Goal: Communication & Community: Share content

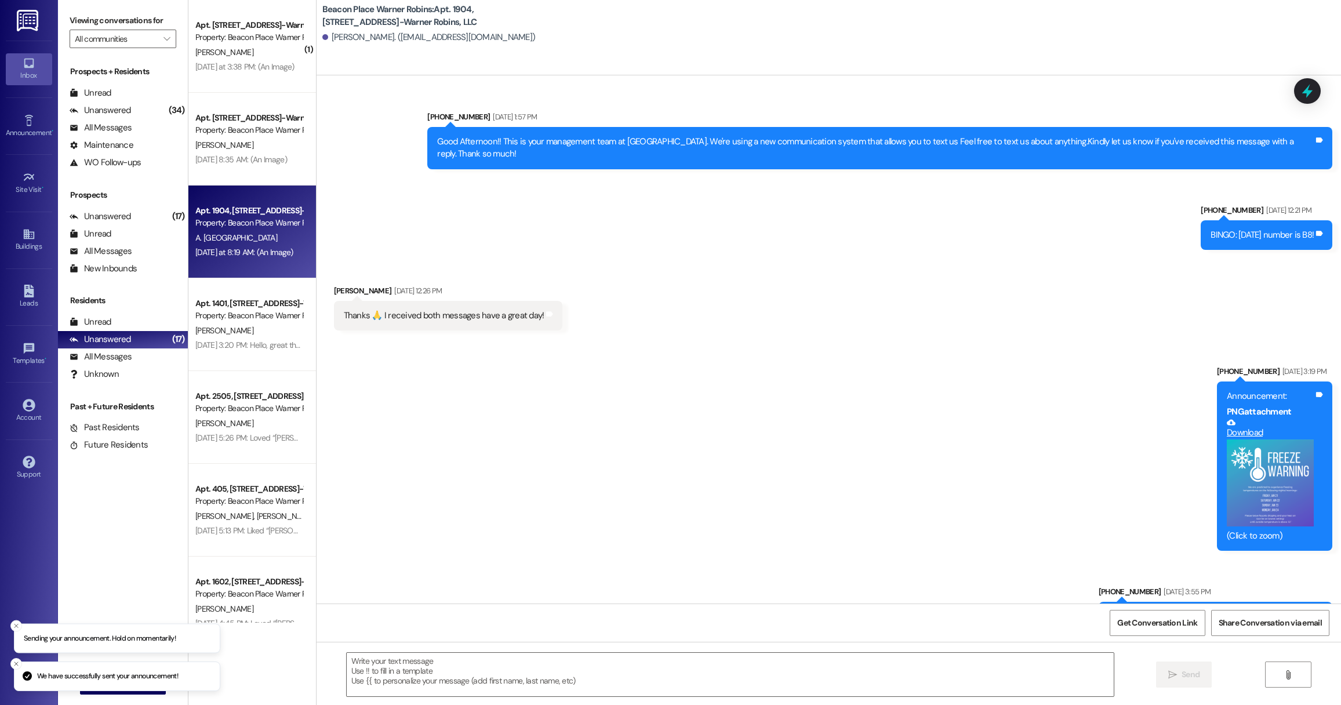
scroll to position [24721, 0]
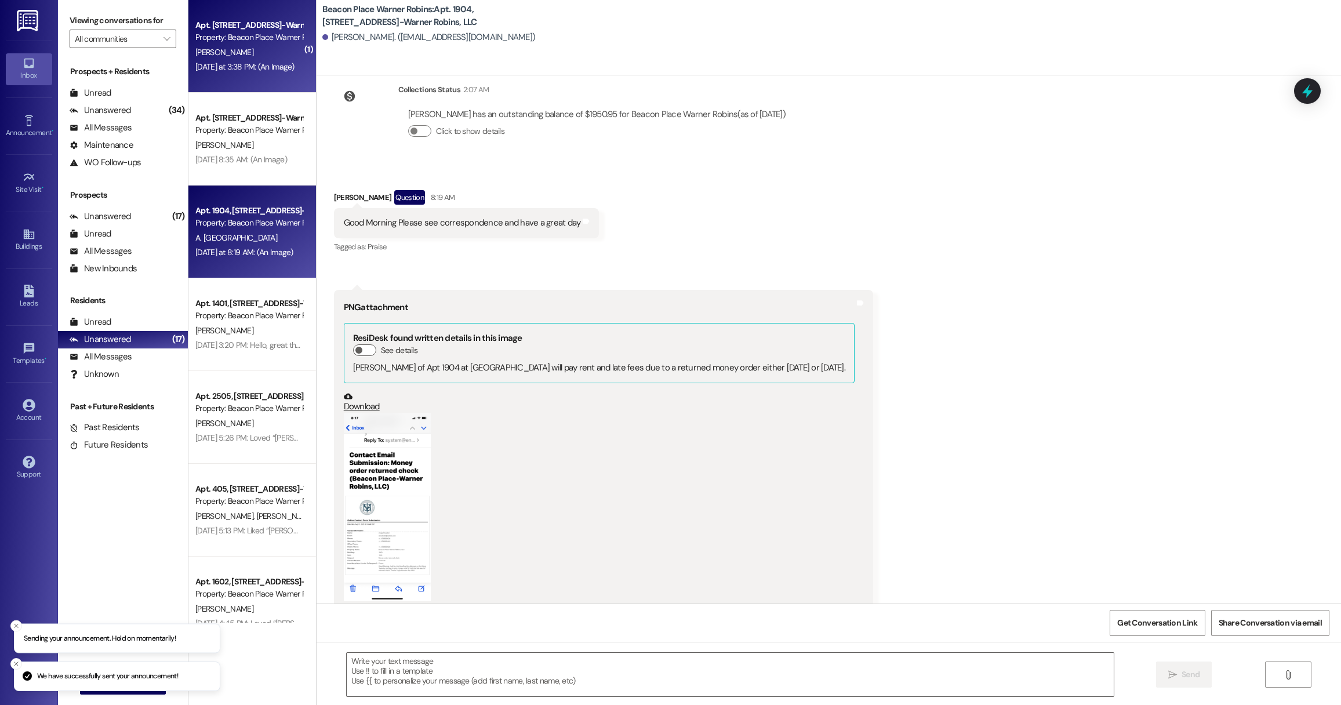
click at [241, 60] on div "Yesterday at 3:38 PM: (An Image) Yesterday at 3:38 PM: (An Image)" at bounding box center [249, 67] width 110 height 14
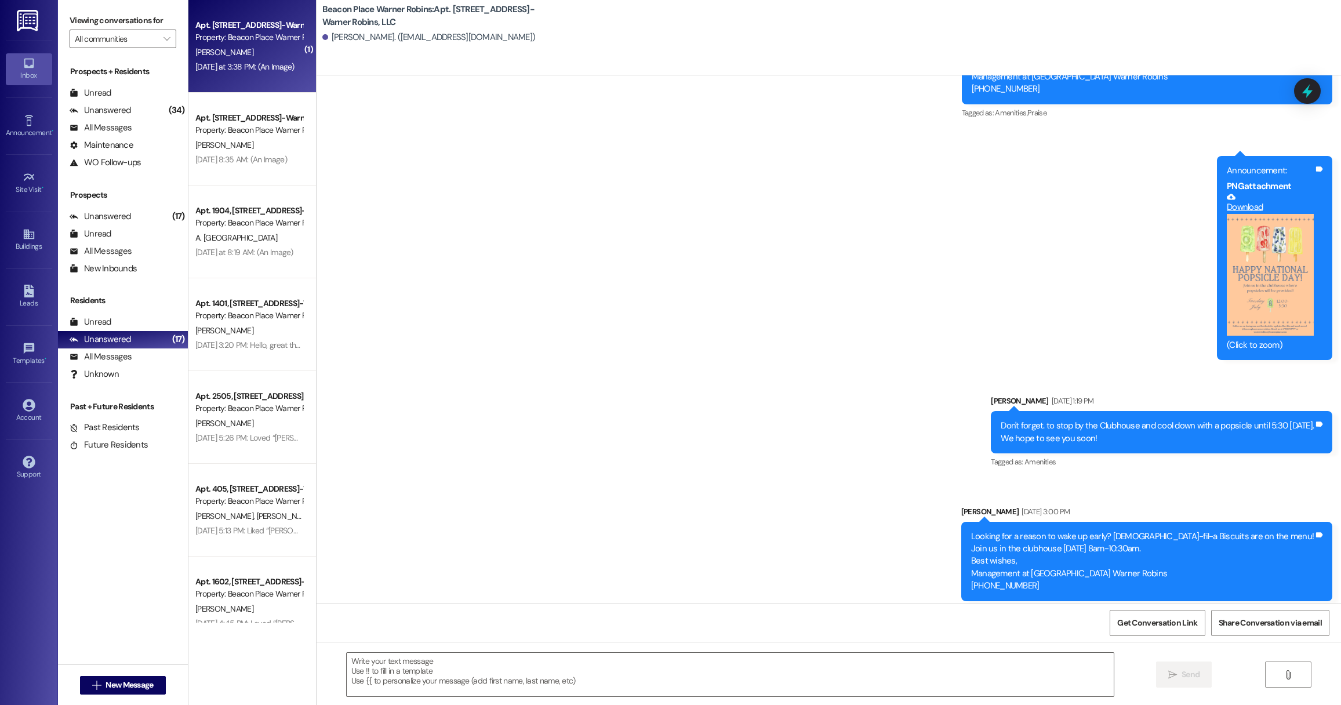
scroll to position [7478, 0]
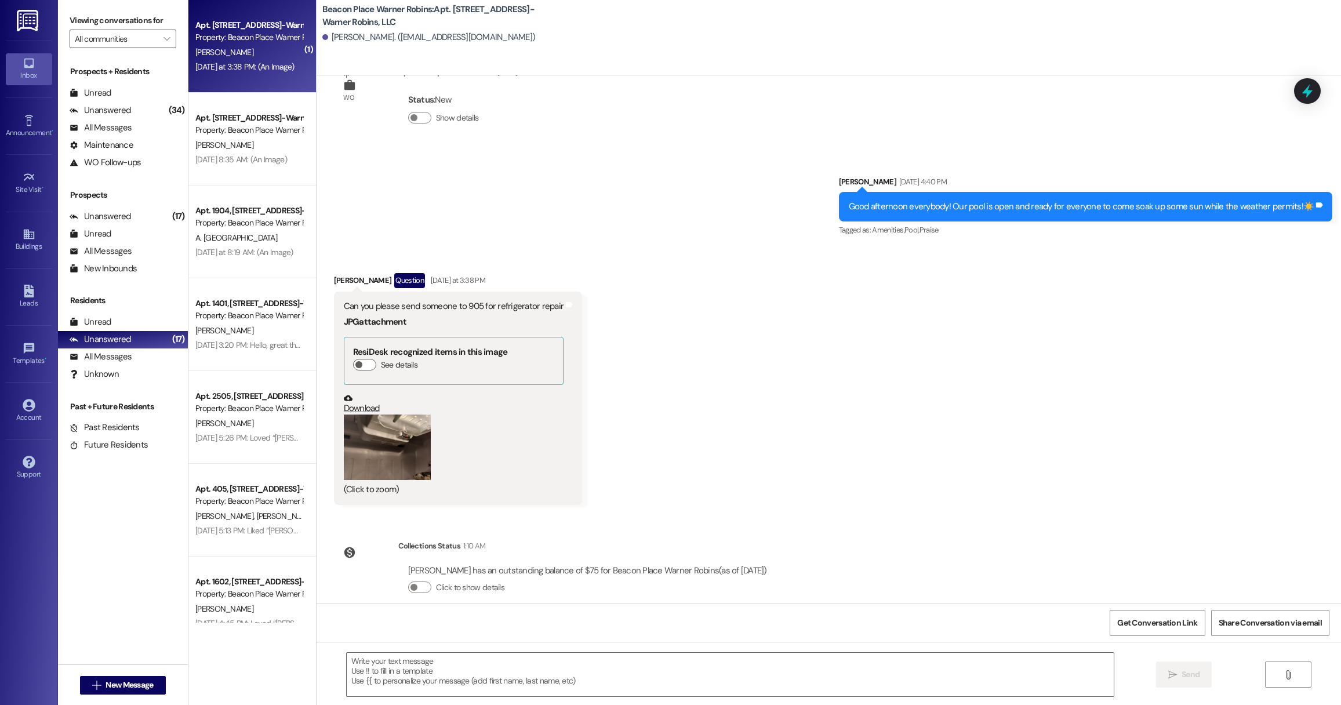
click at [398, 454] on button "Zoom image" at bounding box center [387, 448] width 87 height 66
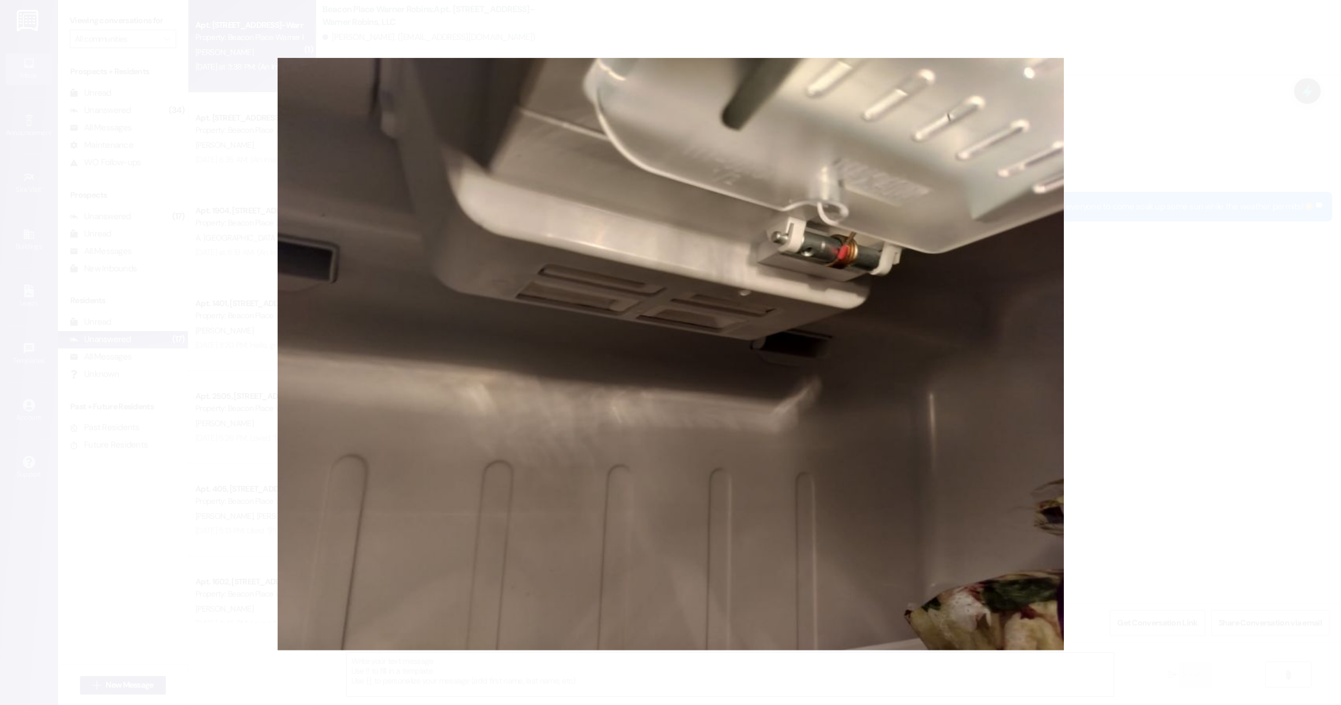
click at [1172, 307] on button "Unzoom image" at bounding box center [670, 352] width 1341 height 705
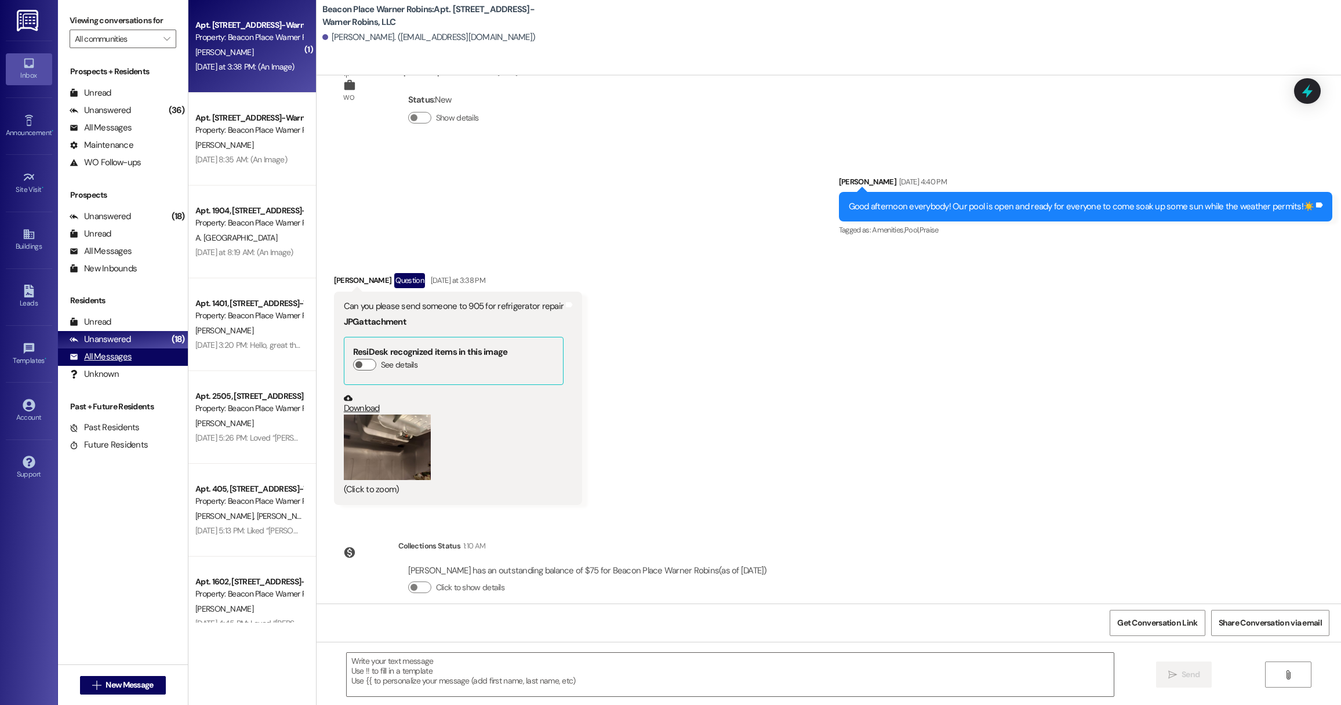
click at [115, 361] on div "All Messages" at bounding box center [101, 357] width 62 height 12
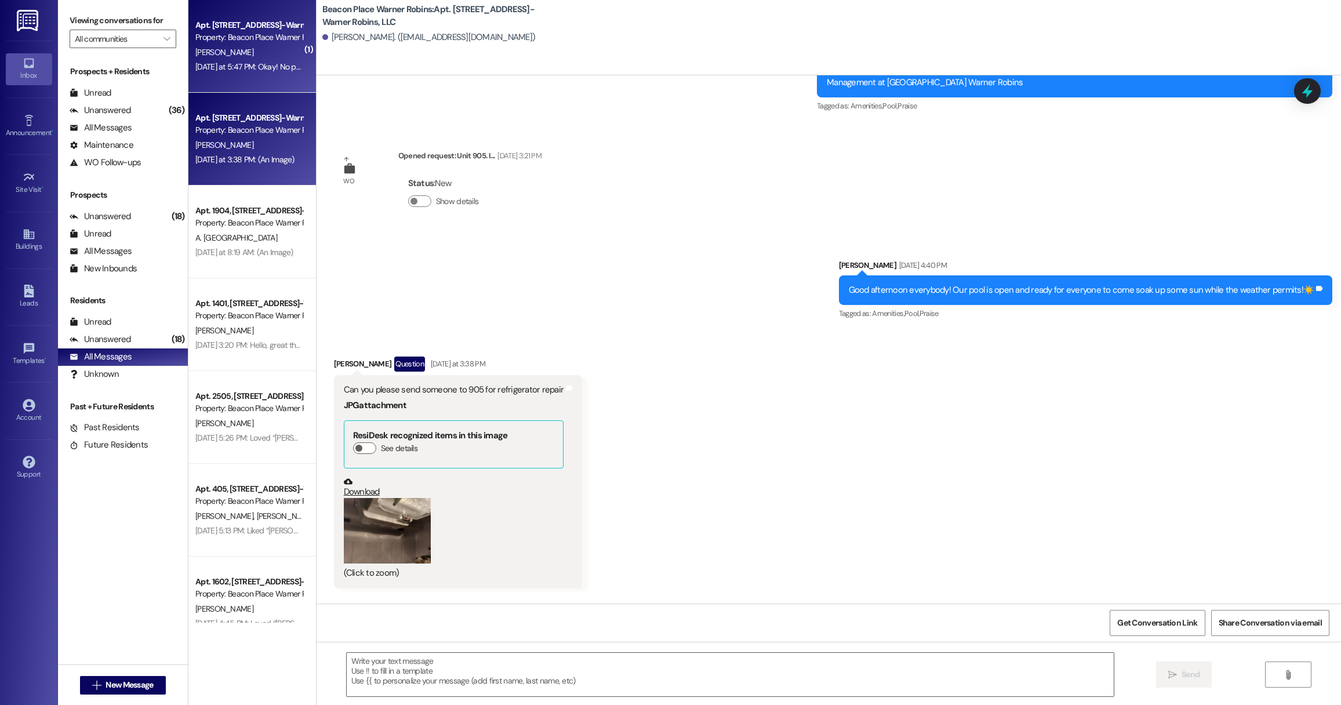
scroll to position [7372, 0]
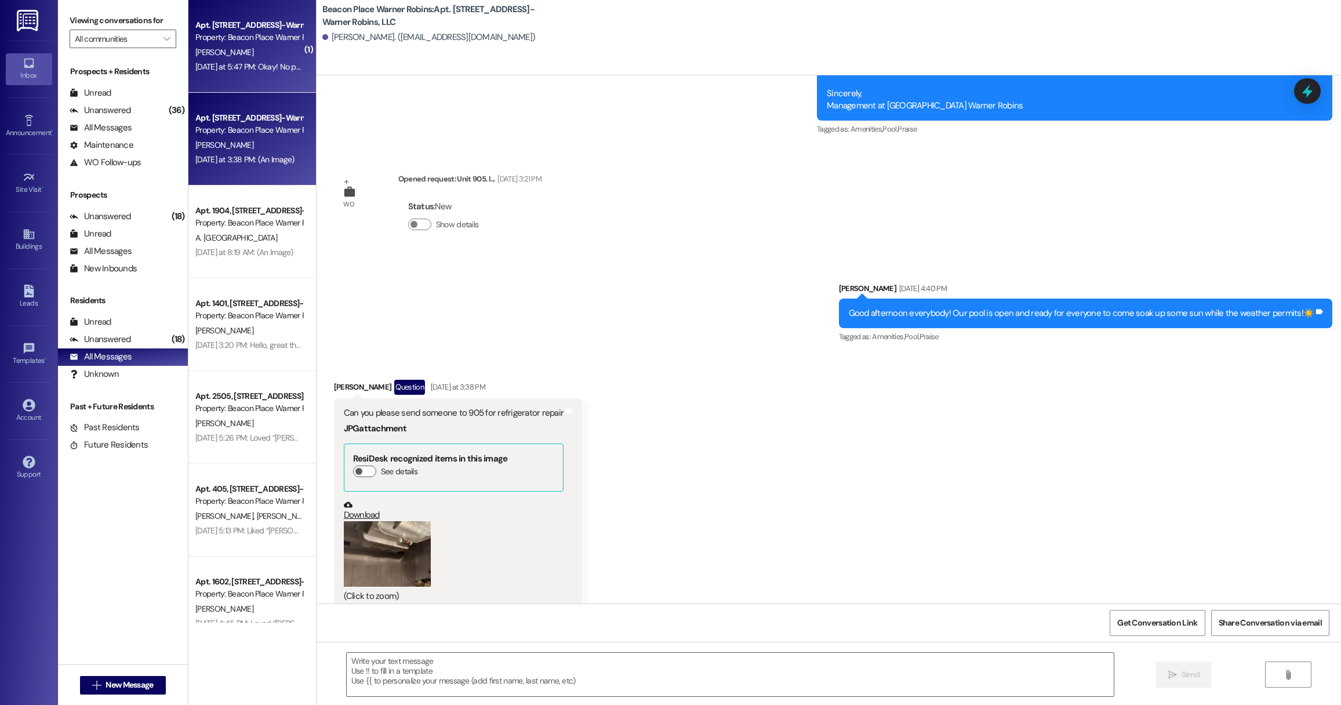
click at [257, 63] on div "Yesterday at 5:47 PM: Okay! No problem! Yesterday at 5:47 PM: Okay! No problem!" at bounding box center [258, 66] width 126 height 10
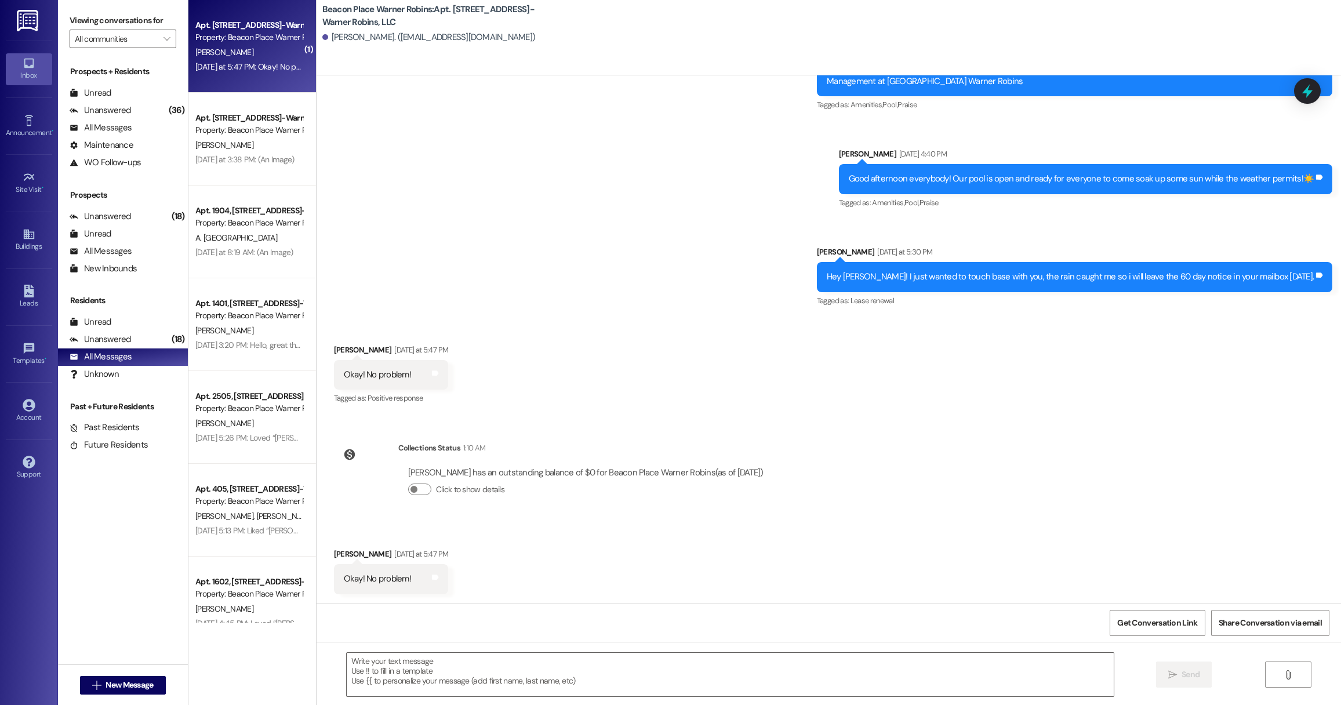
scroll to position [2232, 0]
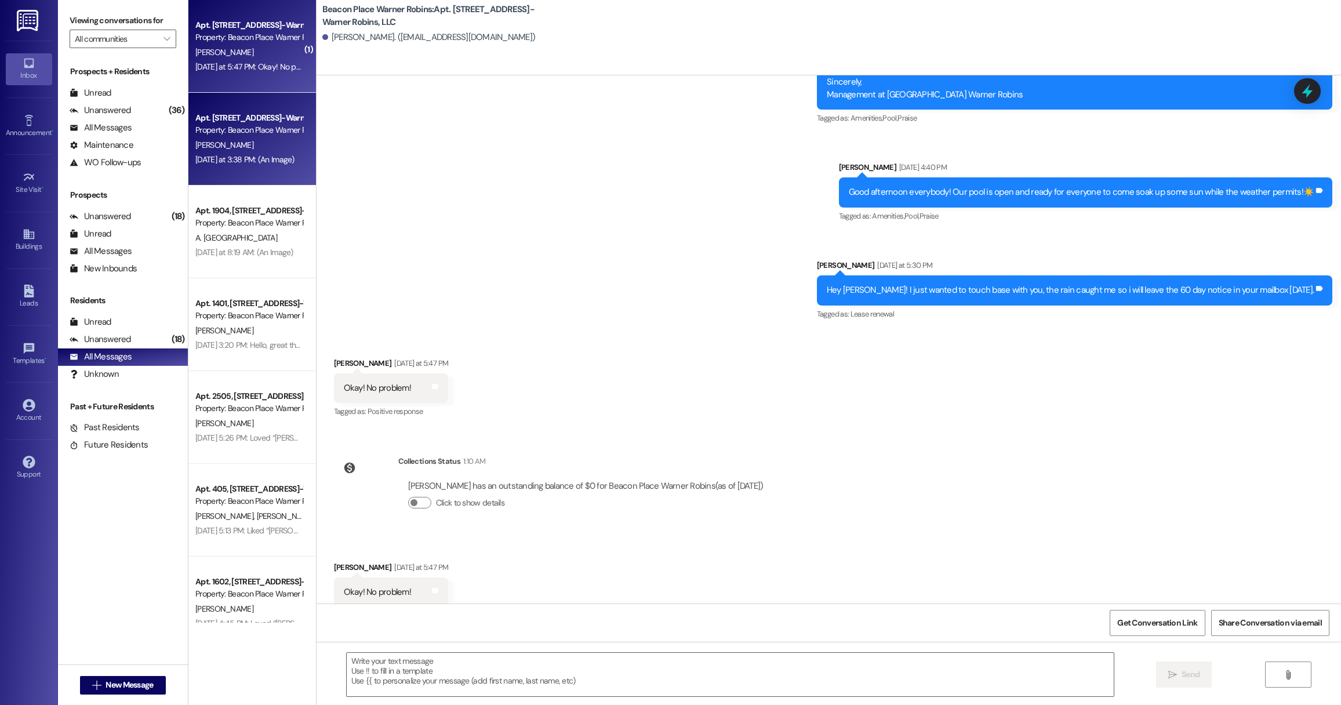
click at [267, 158] on div "Yesterday at 3:38 PM: (An Image) Yesterday at 3:38 PM: (An Image)" at bounding box center [244, 159] width 99 height 10
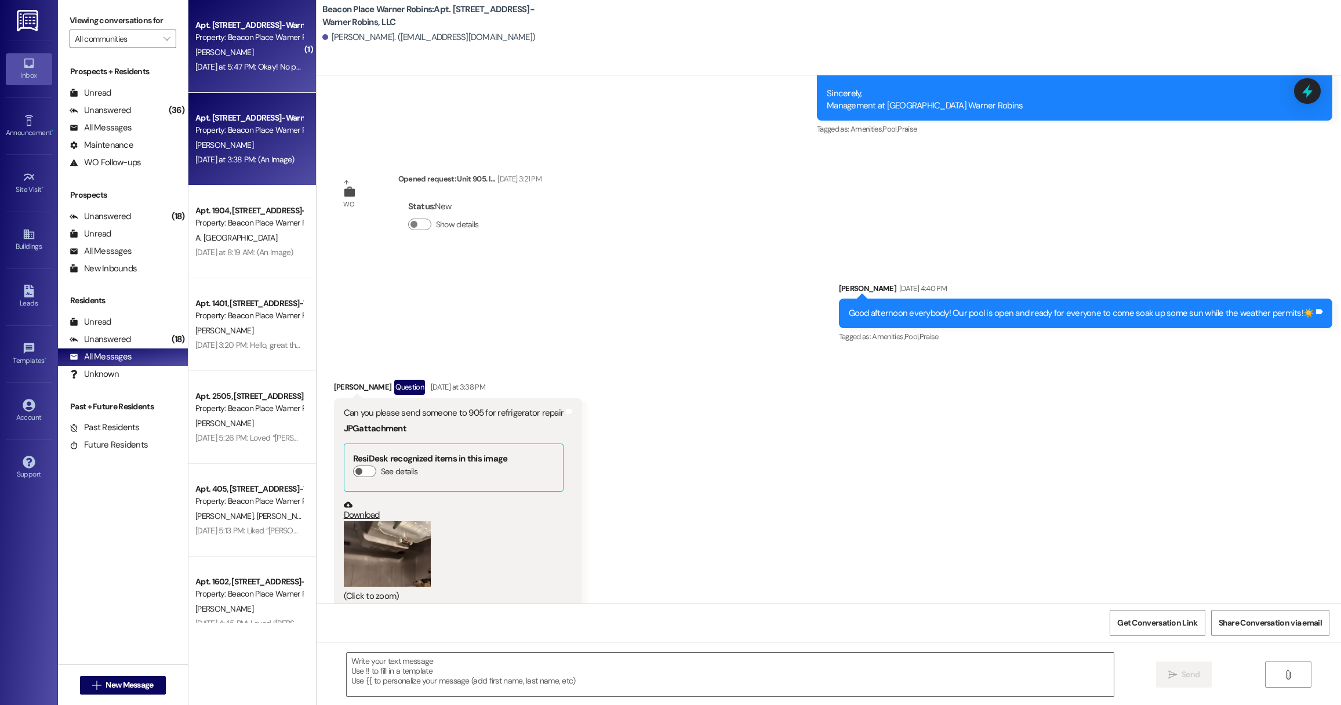
click at [273, 17] on div "Apt. 1003, 1000 Beacon Place-Warner Robins, LLC Property: Beacon Place Warner R…" at bounding box center [252, 46] width 128 height 93
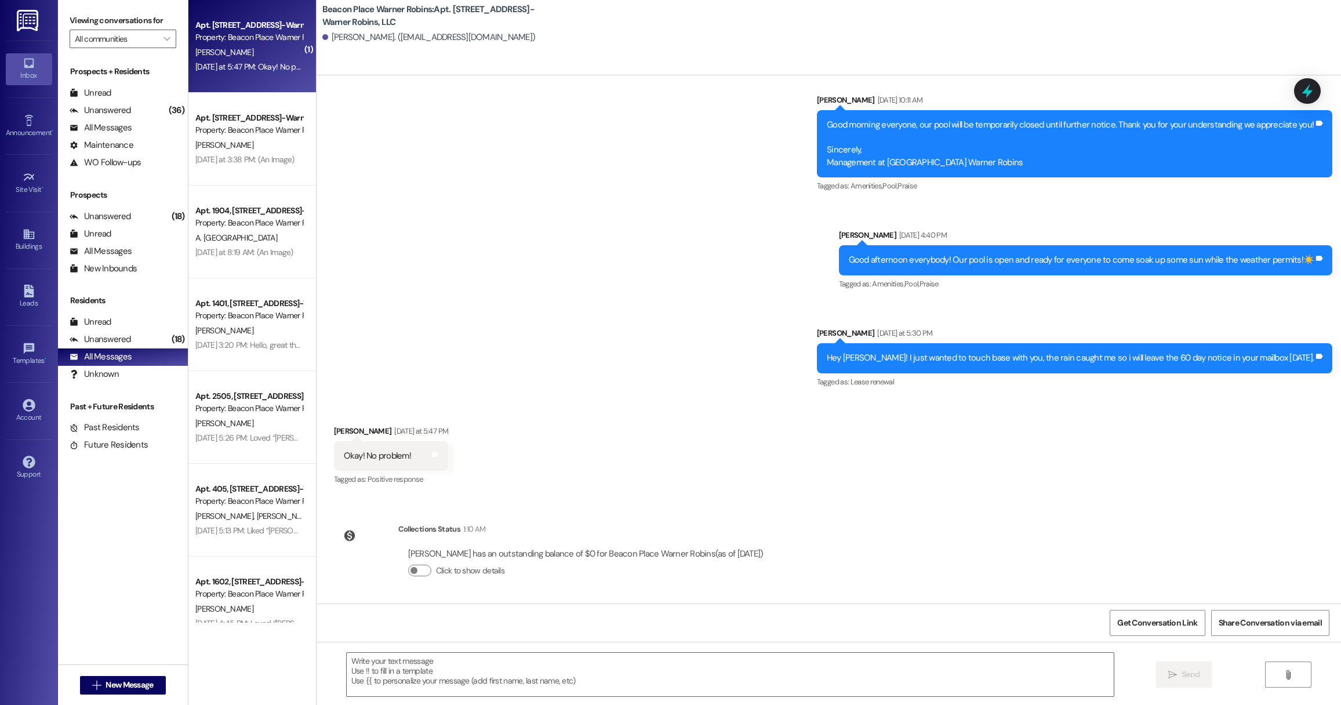
scroll to position [2151, 0]
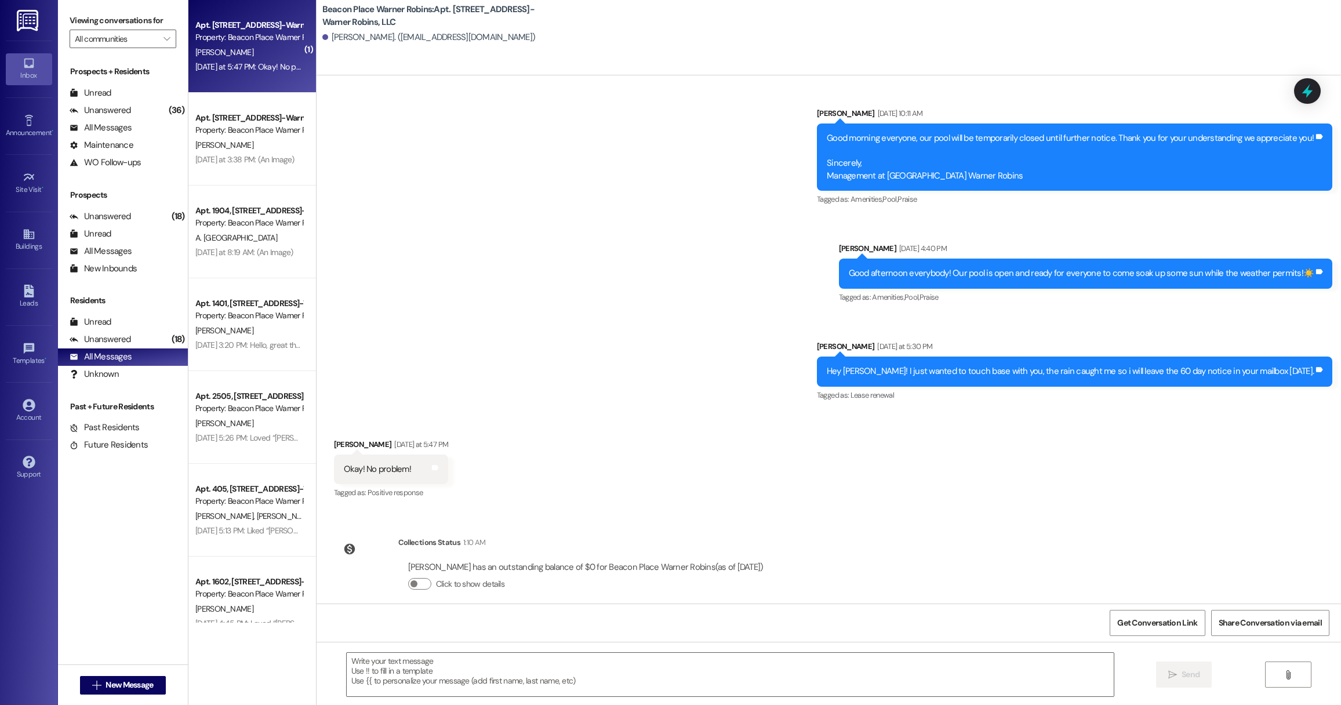
click at [27, 143] on div "Announcement • Send A Text Announcement" at bounding box center [29, 125] width 46 height 57
click at [30, 136] on div "Announcement •" at bounding box center [29, 133] width 58 height 12
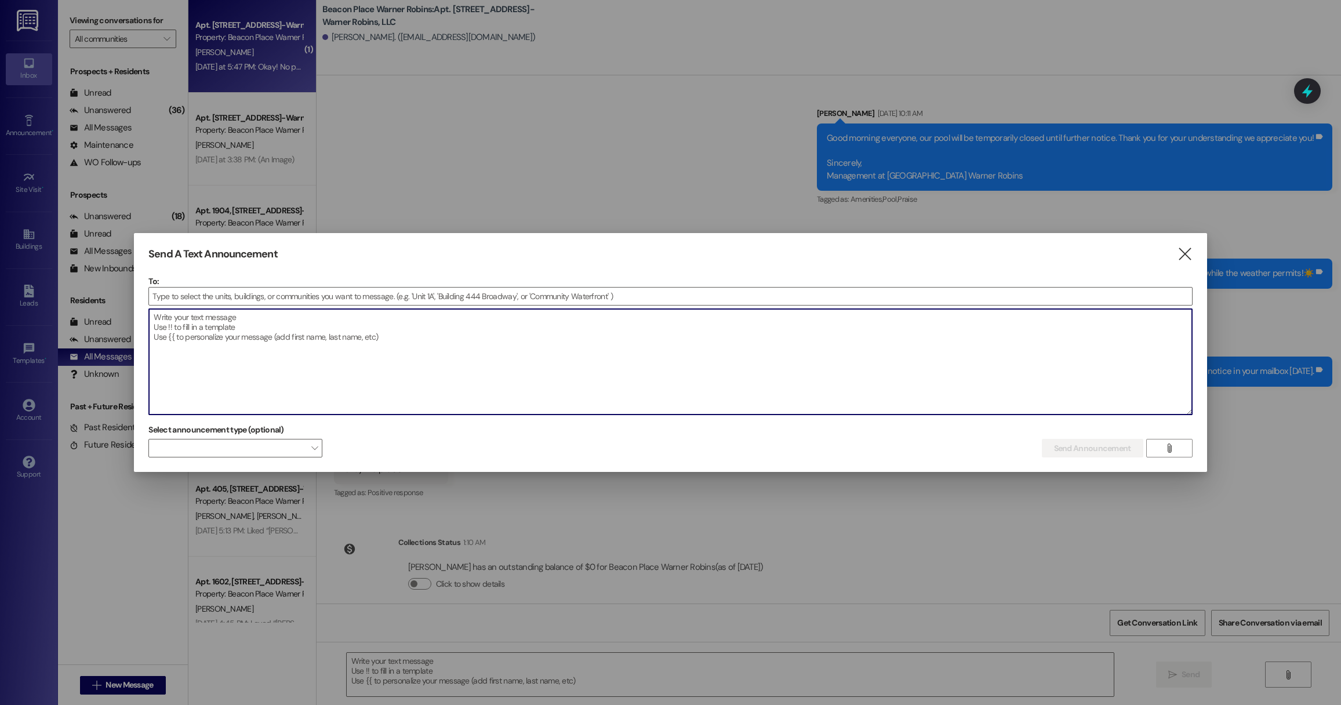
paste textarea "kaneisha.sora@us.af.mil"
type textarea "kaneisha.sora@us.af.mil"
drag, startPoint x: 409, startPoint y: 359, endPoint x: 176, endPoint y: 326, distance: 235.5
click at [162, 327] on textarea "kaneisha.sora@us.af.mil" at bounding box center [670, 362] width 1043 height 106
drag, startPoint x: 274, startPoint y: 327, endPoint x: 43, endPoint y: 305, distance: 231.8
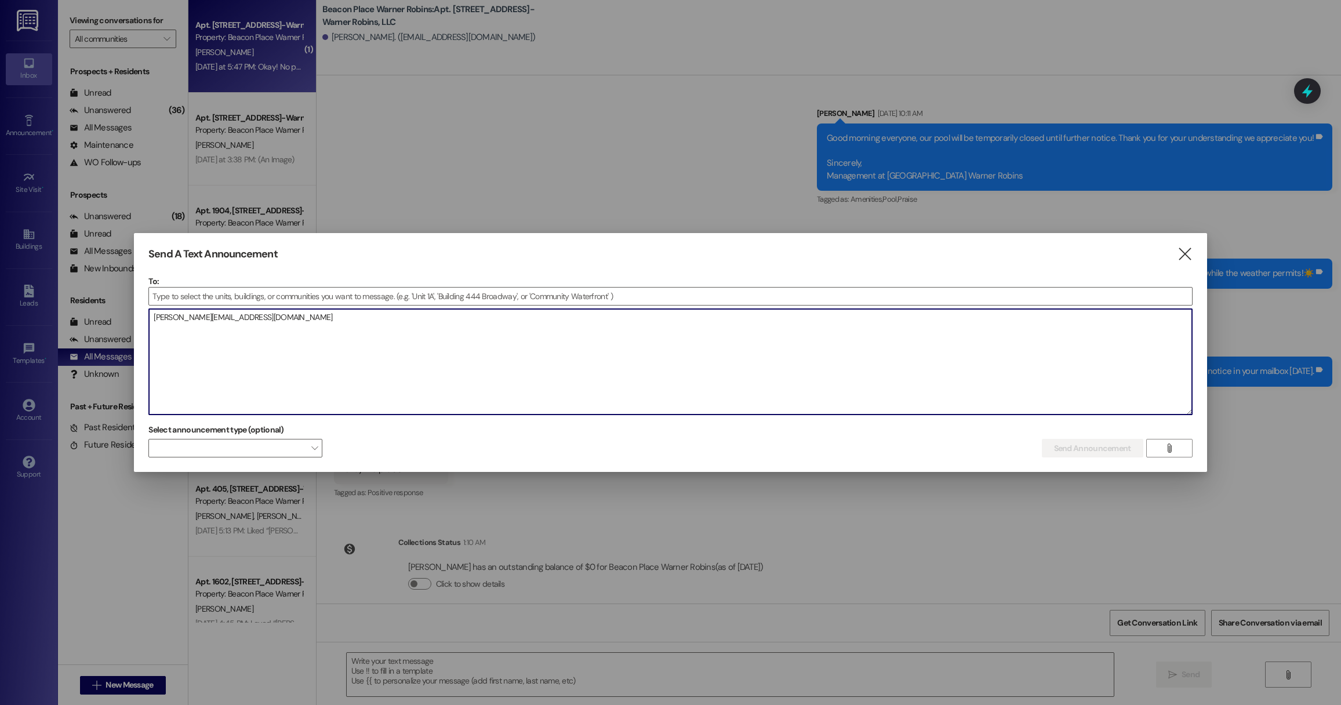
click at [43, 305] on div "Send A Text Announcement  To:  Drop image file here kaneisha.sora@us.af.mil S…" at bounding box center [670, 352] width 1341 height 705
click at [280, 316] on textarea at bounding box center [670, 362] width 1043 height 106
click at [277, 300] on input at bounding box center [670, 296] width 1043 height 17
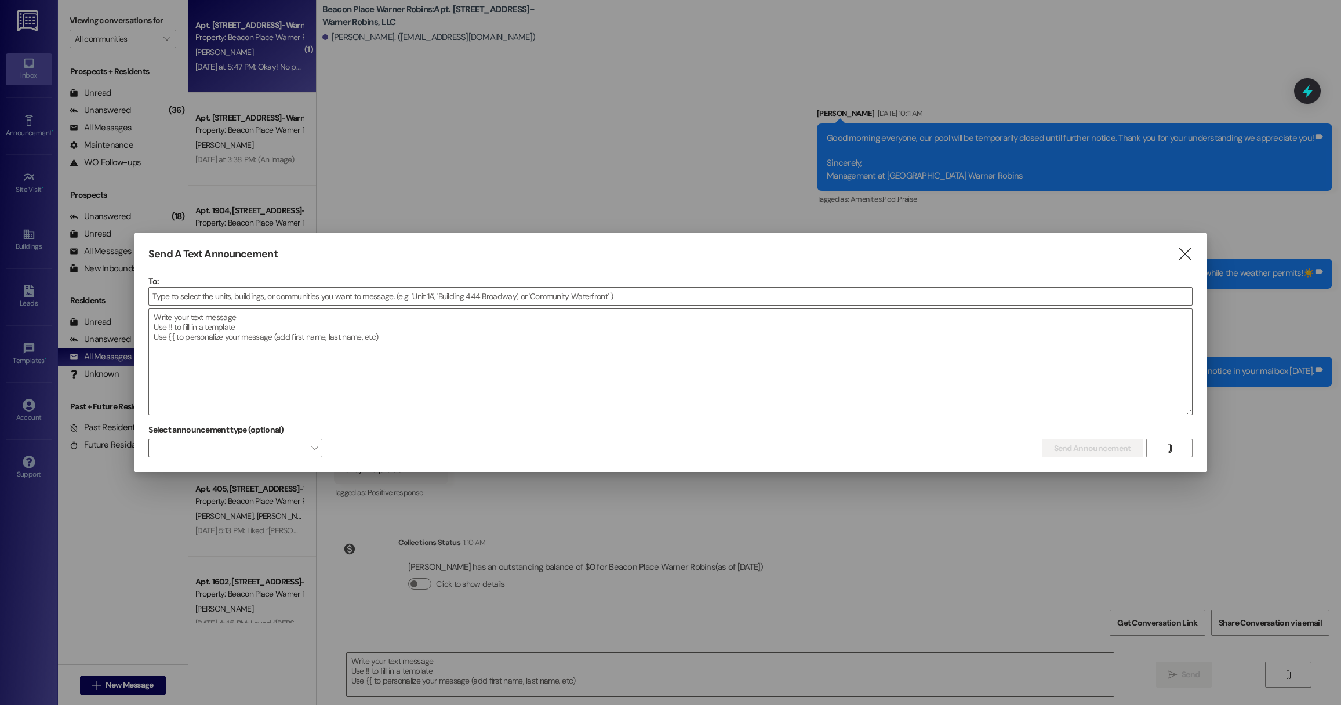
click at [424, 211] on div at bounding box center [670, 352] width 1341 height 705
click at [371, 352] on textarea at bounding box center [670, 362] width 1043 height 106
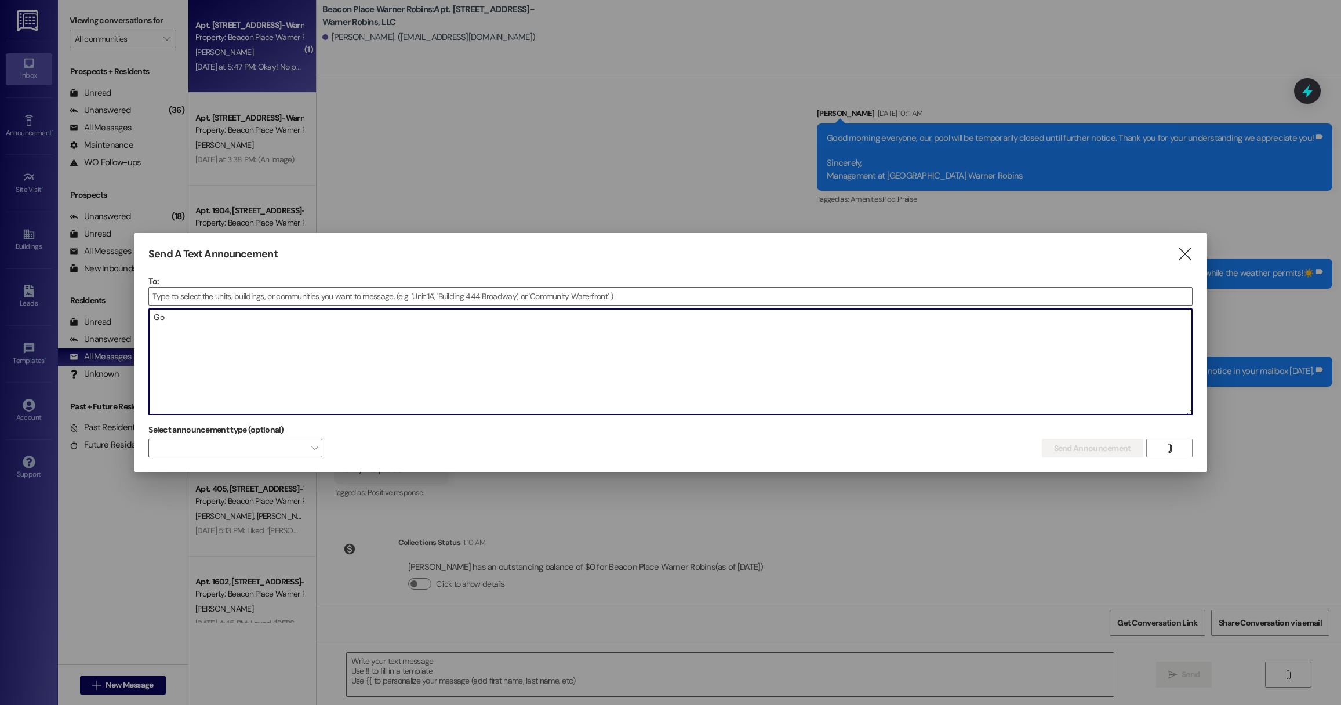
type textarea "G"
click at [307, 346] on textarea at bounding box center [670, 362] width 1043 height 106
paste textarea "Good morning [PERSON_NAME]! I have a surprise for your coffee [DATE]…..🎃"
type textarea "Good morning [PERSON_NAME]! I have a surprise for your coffee [DATE]…..🎃"
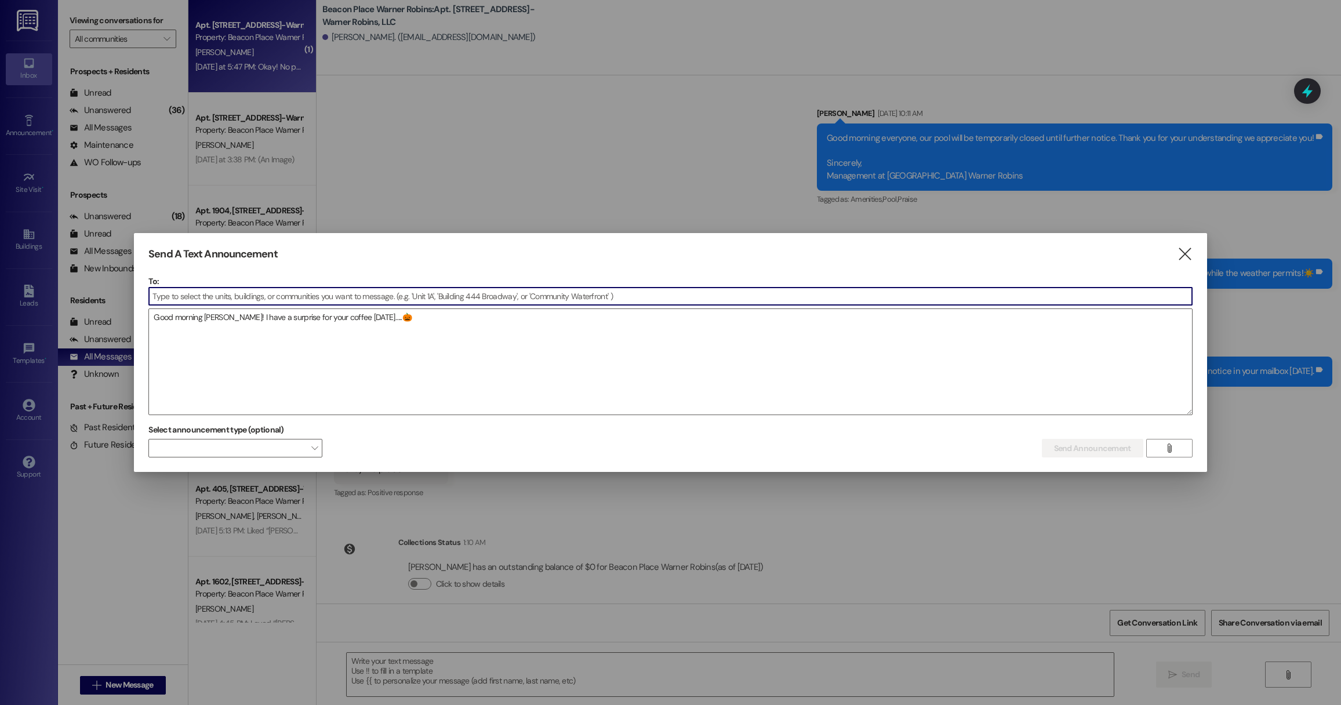
click at [336, 300] on input at bounding box center [670, 296] width 1043 height 17
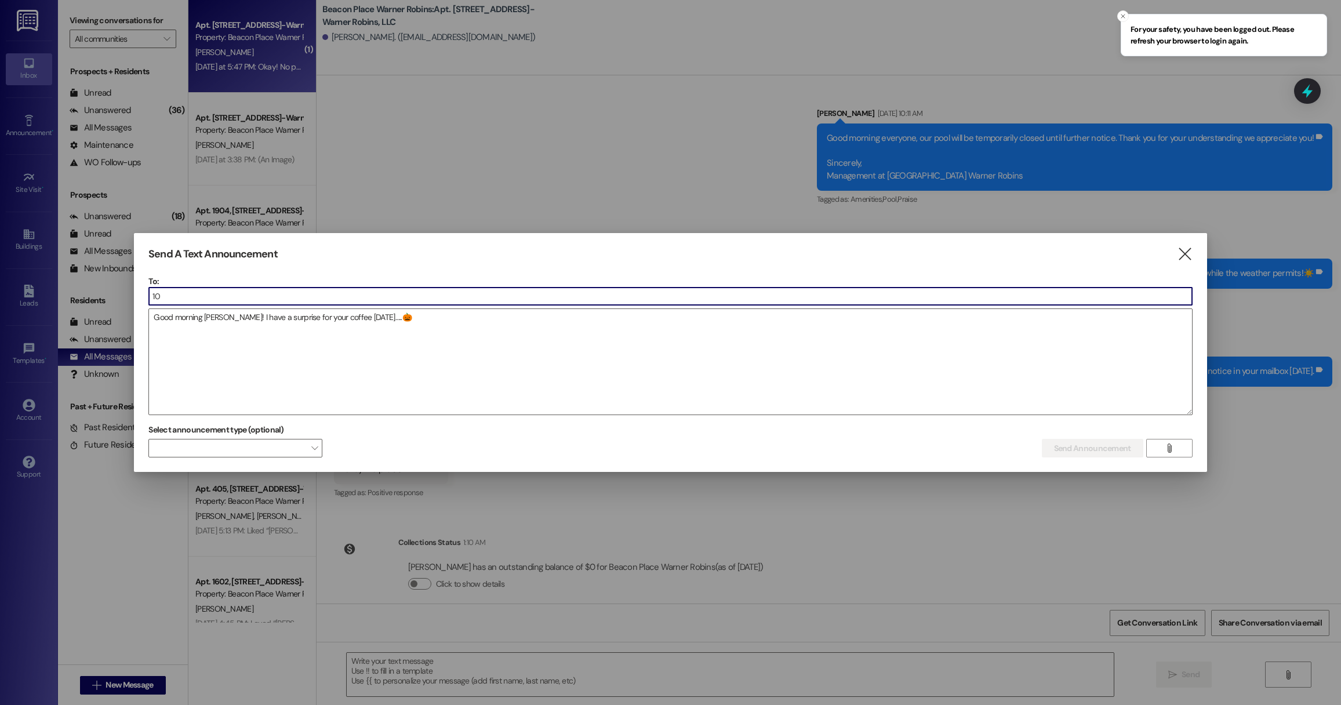
type input "1"
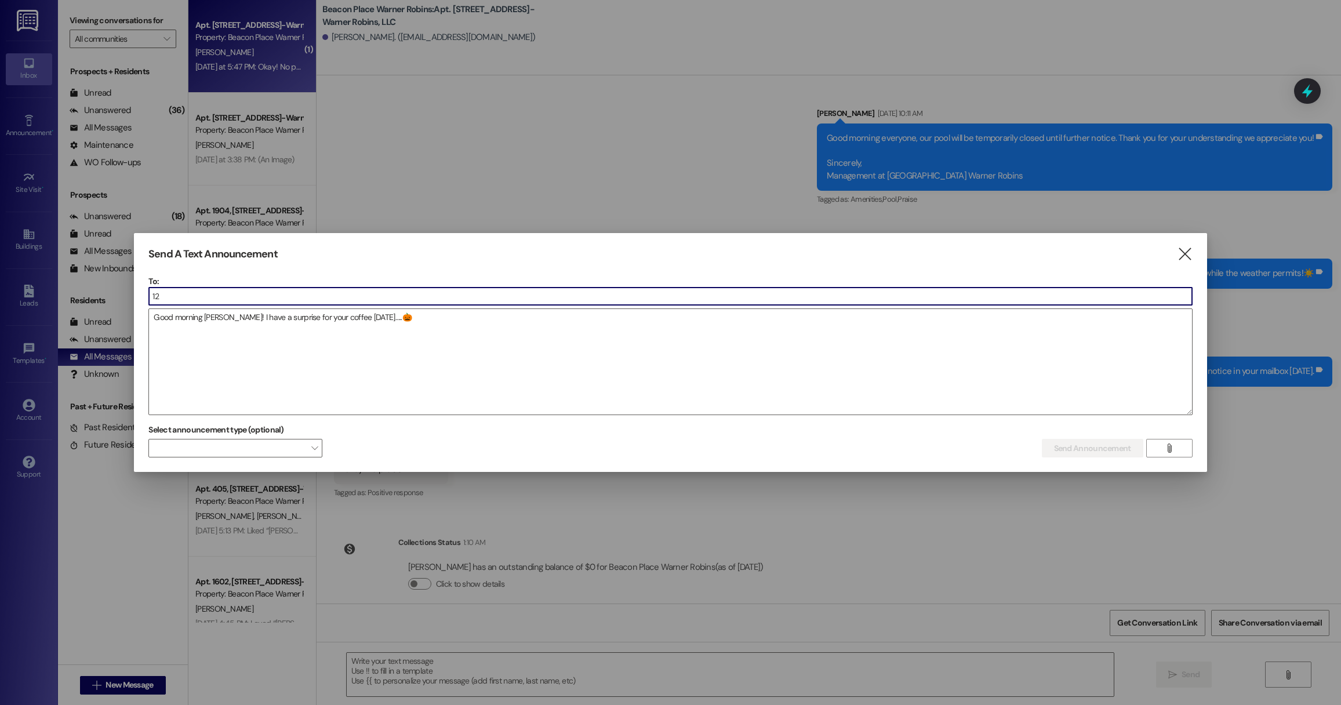
type input "1"
type input "1202"
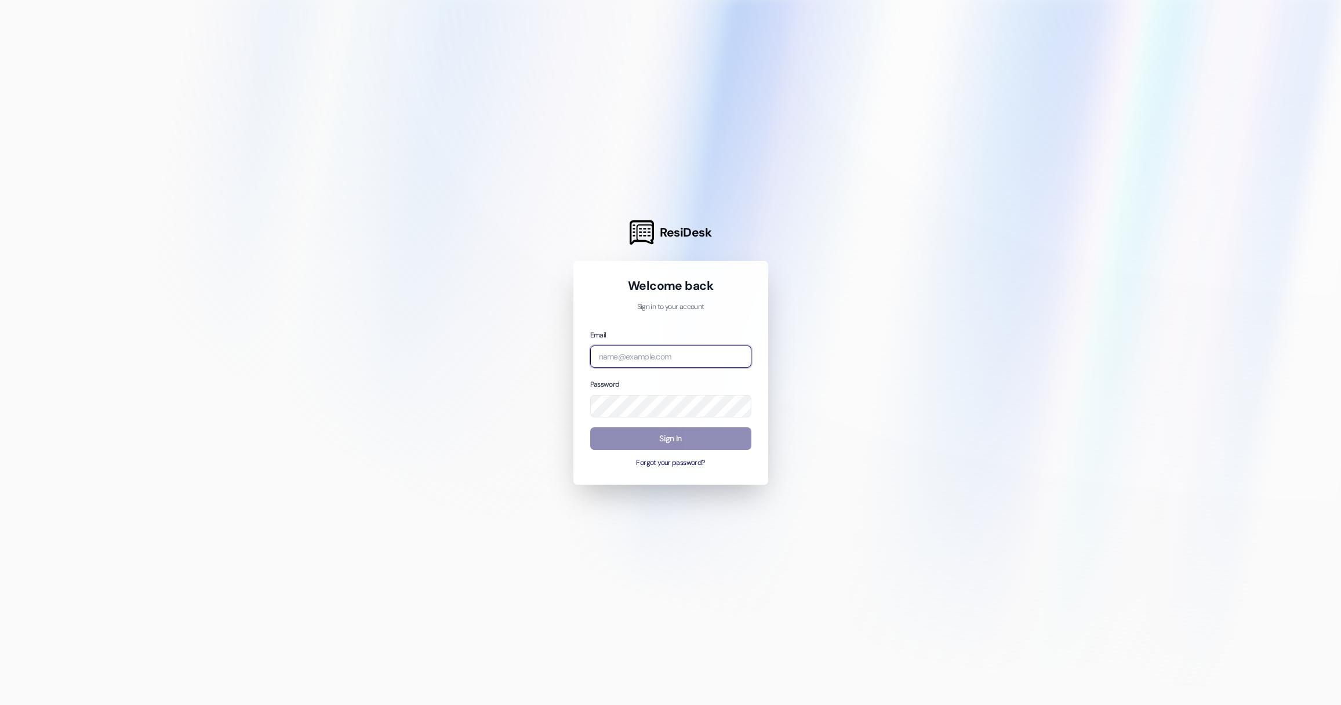
type input "[EMAIL_ADDRESS][DOMAIN_NAME]"
click at [654, 439] on button "Sign In" at bounding box center [670, 438] width 161 height 23
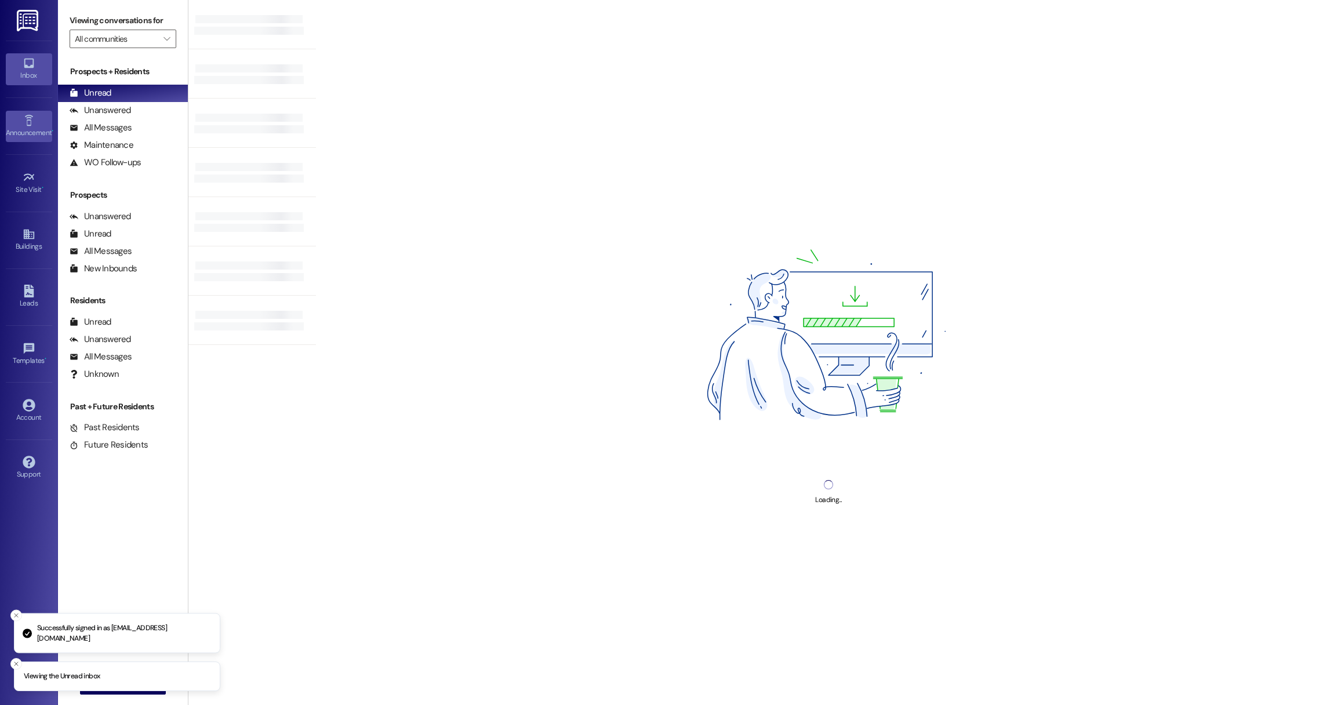
click at [35, 128] on div "Announcement •" at bounding box center [29, 133] width 58 height 12
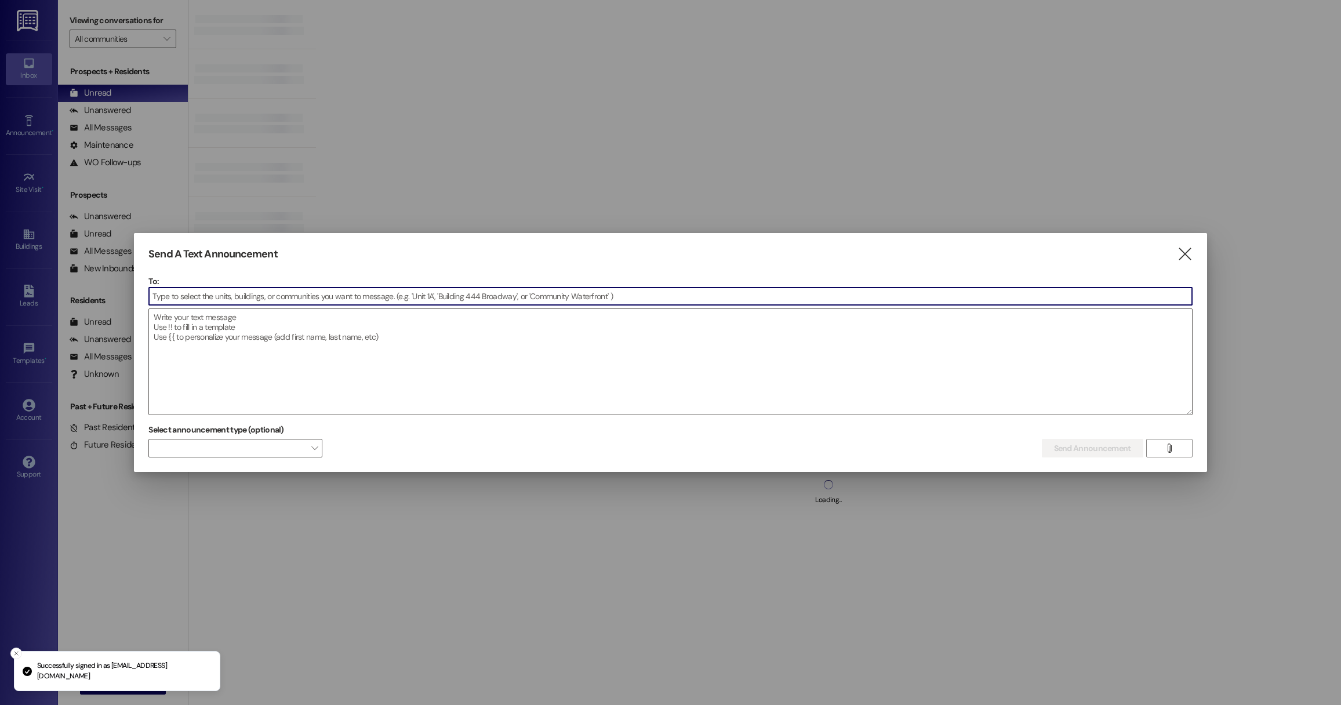
click at [425, 299] on input at bounding box center [670, 296] width 1043 height 17
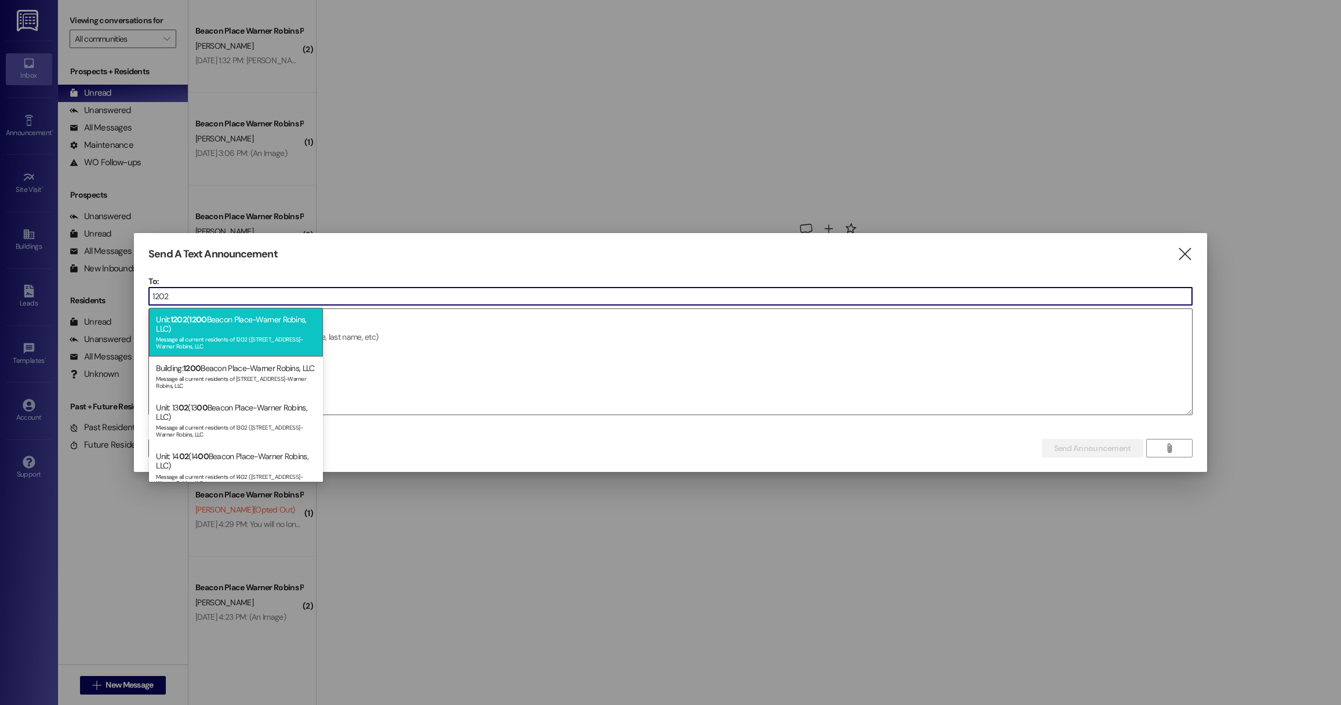
type input "1202"
click at [248, 340] on div "Message all current residents of 1202 ([STREET_ADDRESS]-Warner Robins, LLC" at bounding box center [236, 341] width 160 height 16
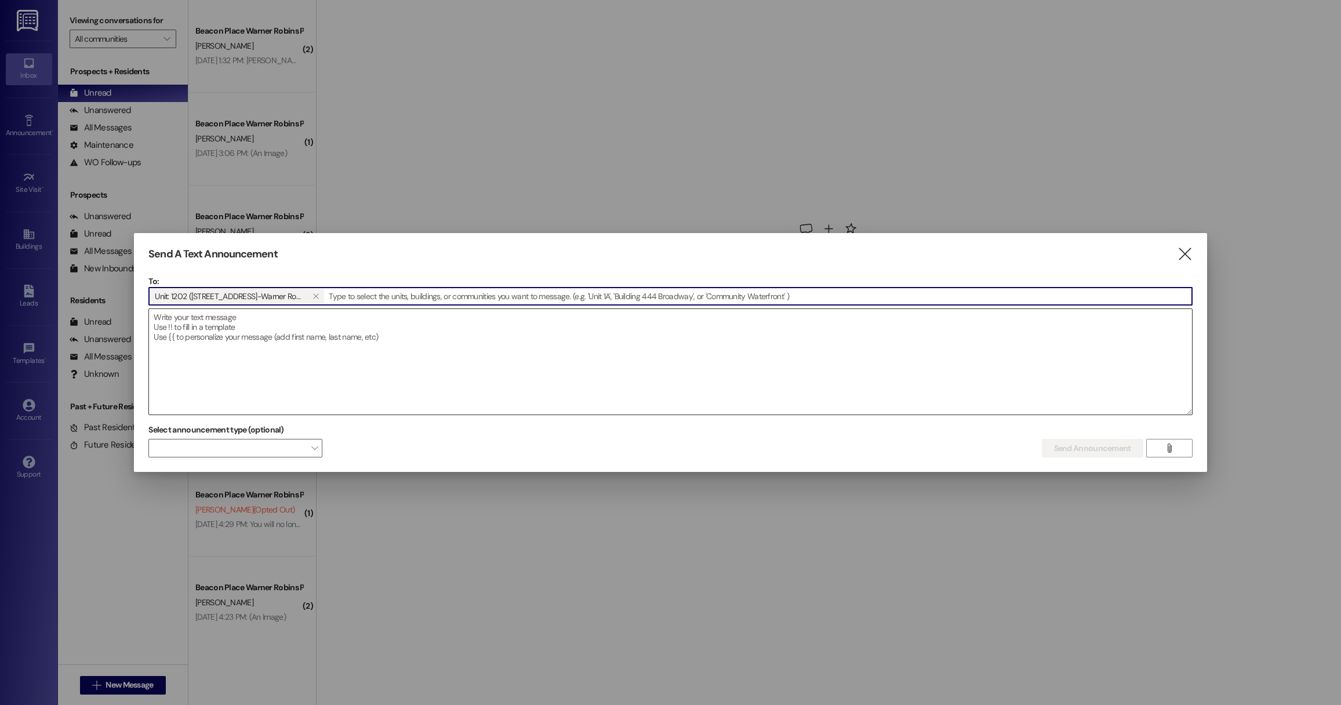
click at [269, 376] on textarea at bounding box center [670, 362] width 1043 height 106
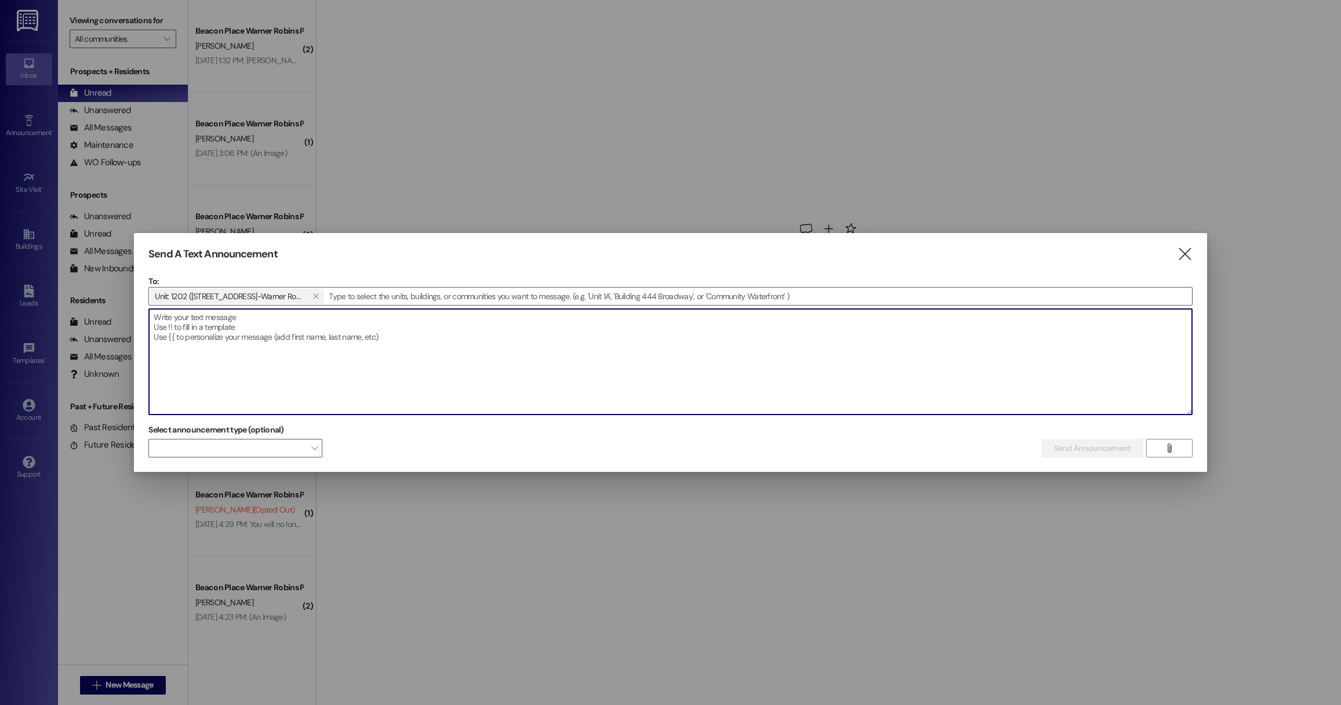
paste textarea "Good morning [PERSON_NAME]! I have a surprise for your coffee [DATE]…..🎃"
type textarea "Good morning [PERSON_NAME]! I have a surprise for your coffee [DATE]…..🎃"
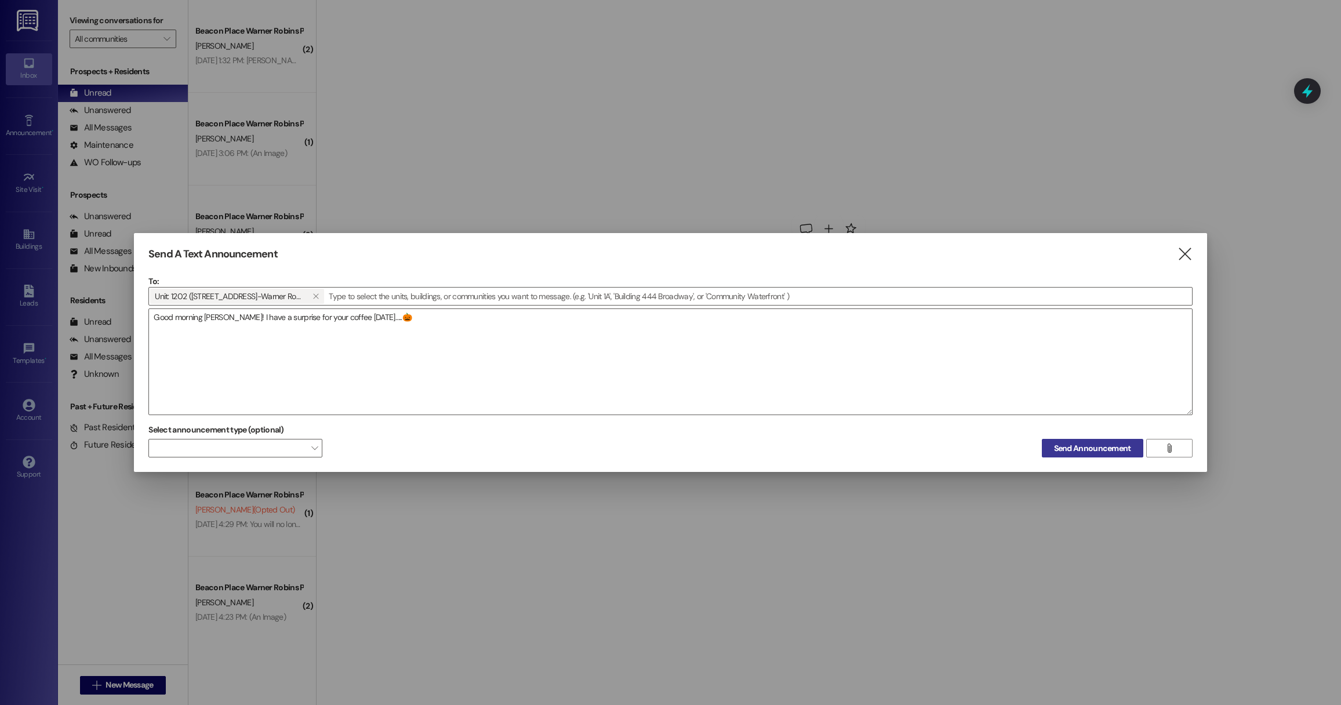
click at [1081, 450] on span "Send Announcement" at bounding box center [1092, 448] width 77 height 12
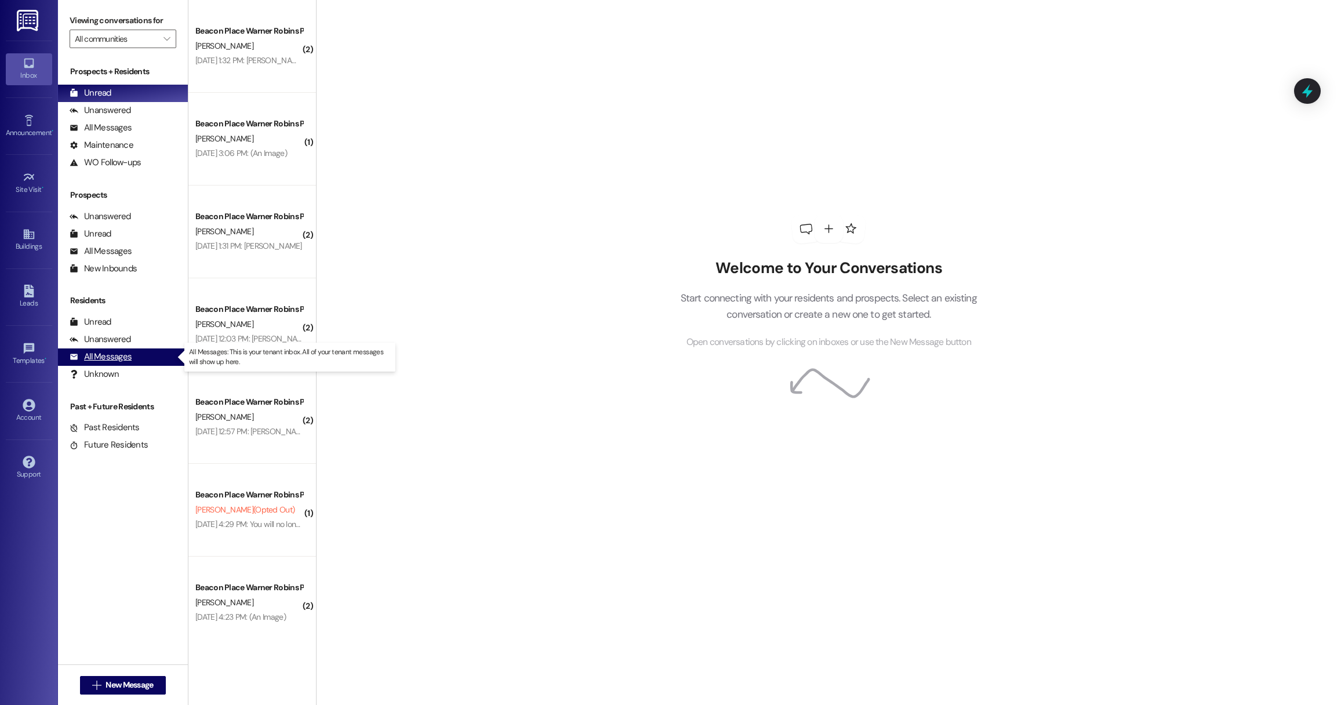
click at [100, 355] on div "All Messages" at bounding box center [101, 357] width 62 height 12
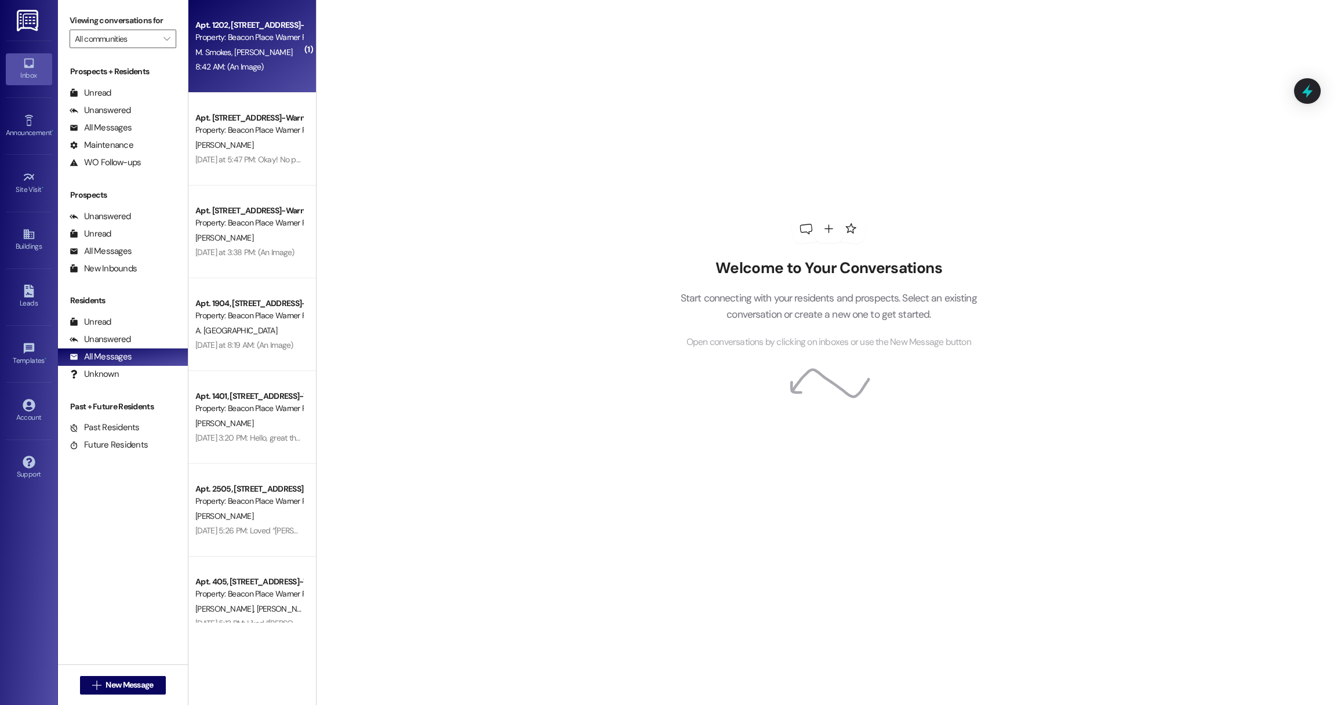
click at [244, 52] on span "[PERSON_NAME]" at bounding box center [263, 52] width 58 height 10
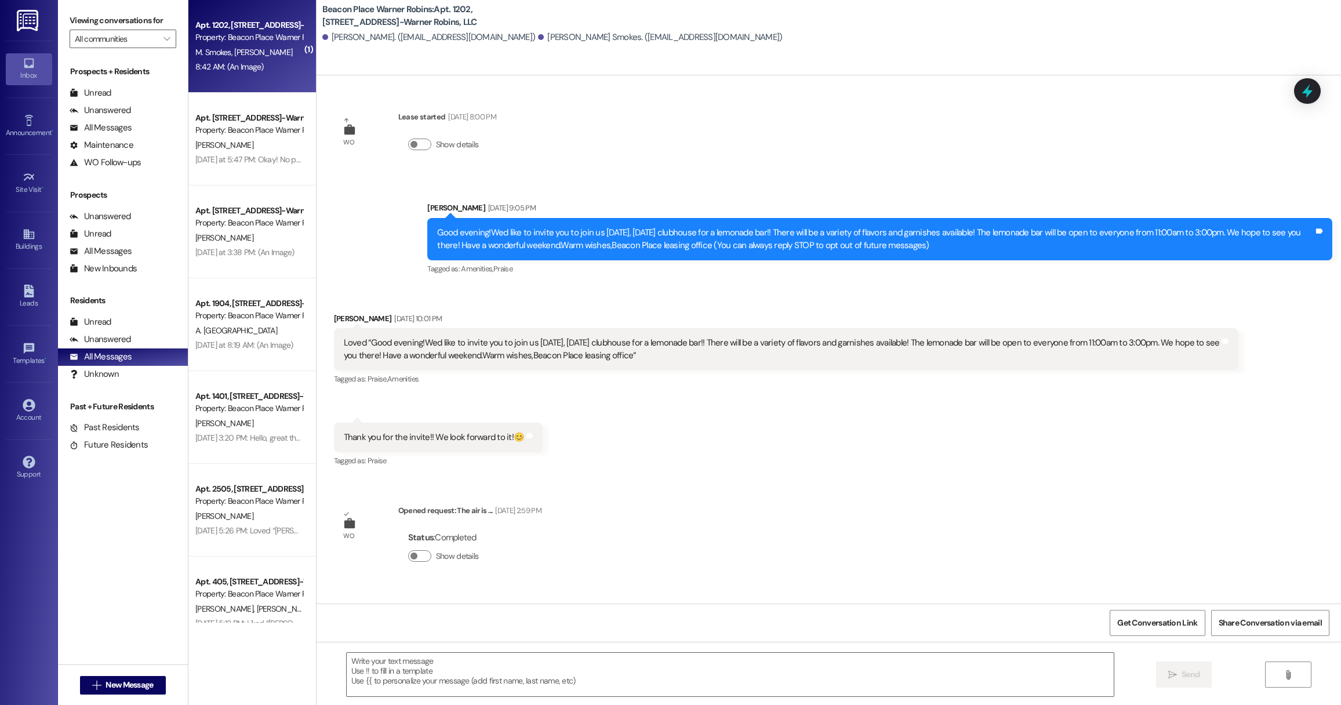
scroll to position [3300, 0]
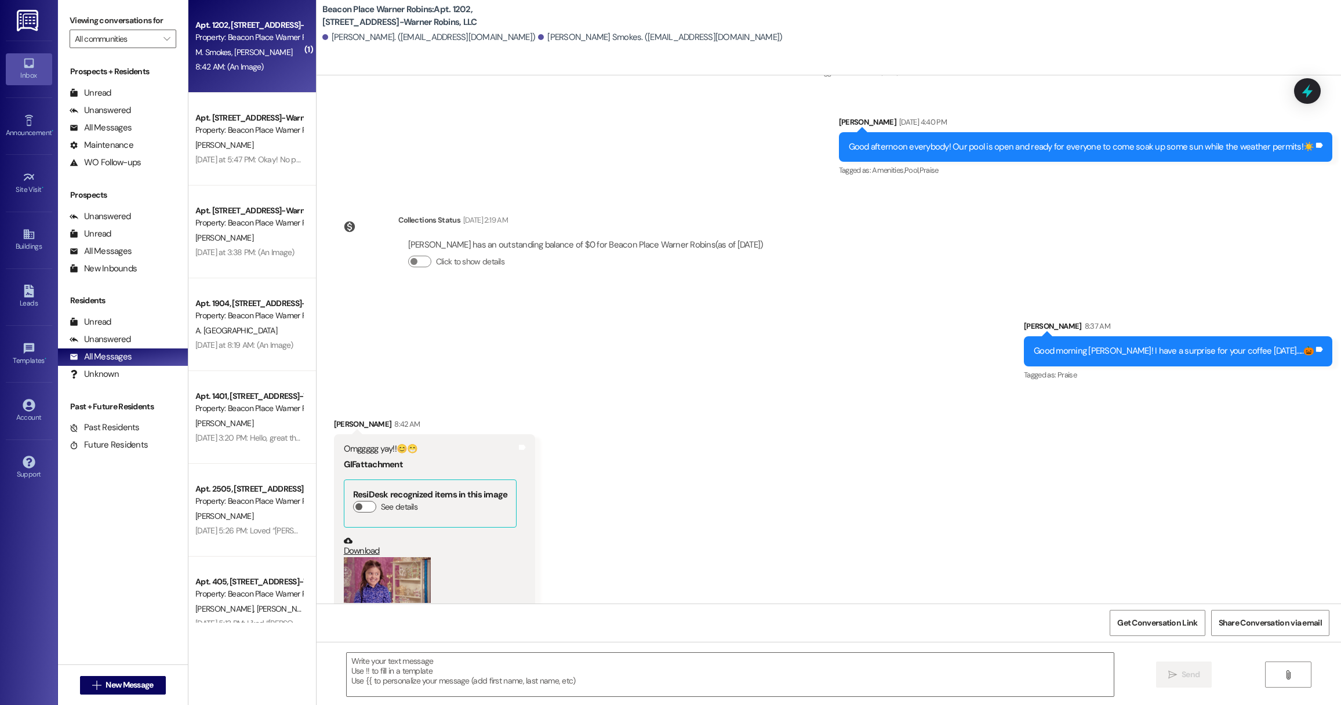
click at [350, 536] on link "Download" at bounding box center [430, 546] width 173 height 20
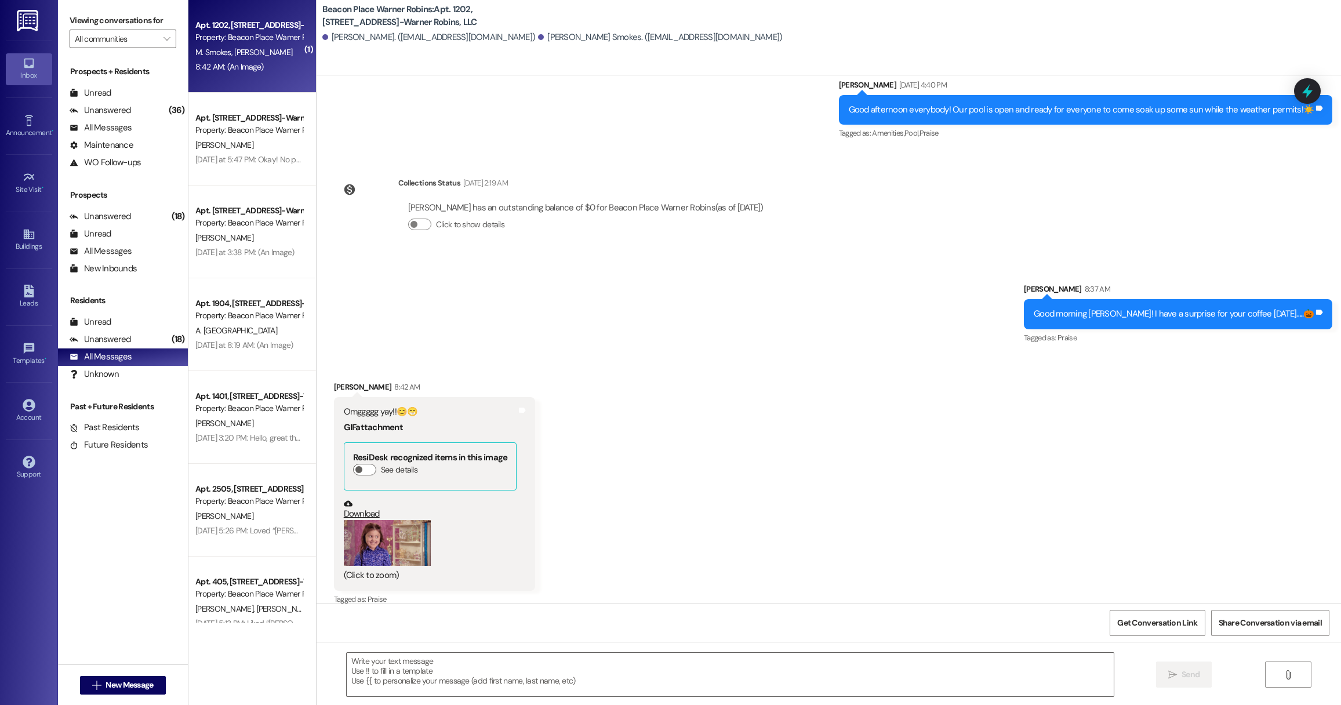
click at [411, 545] on button "Zoom image" at bounding box center [387, 543] width 87 height 46
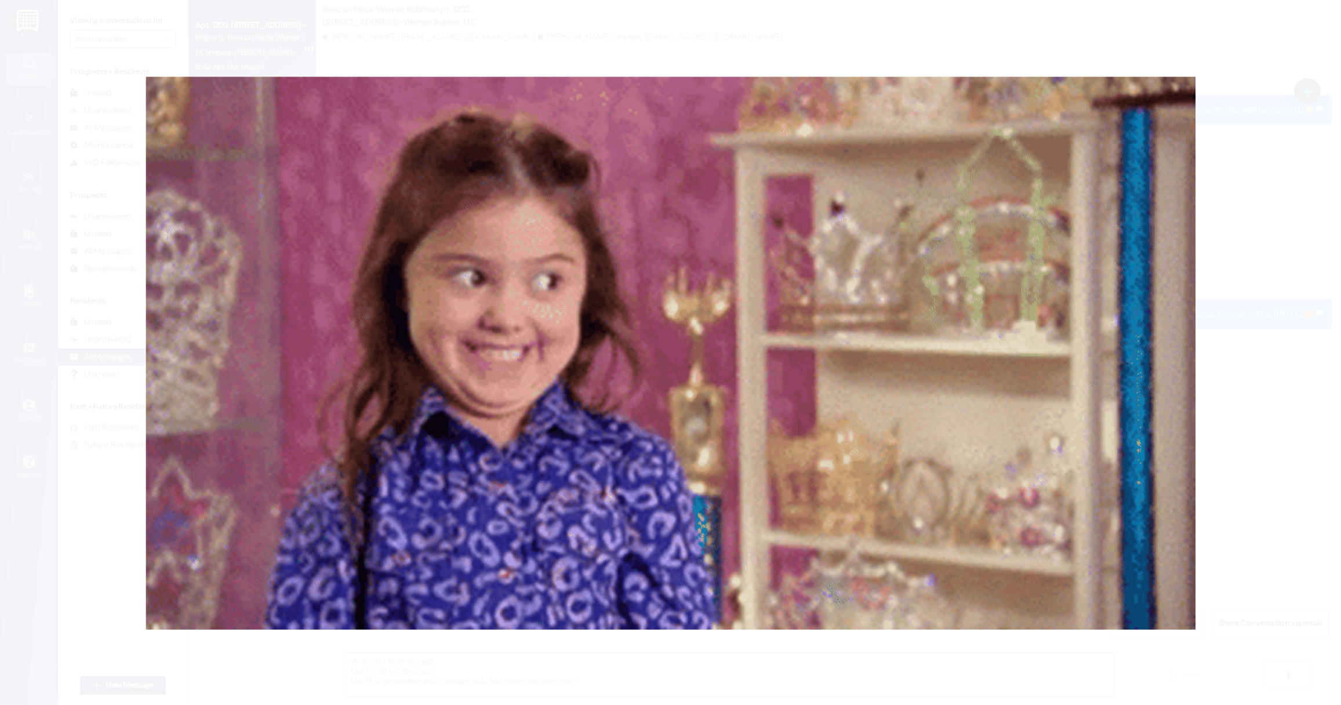
click at [1284, 108] on button "Unzoom image" at bounding box center [670, 352] width 1341 height 705
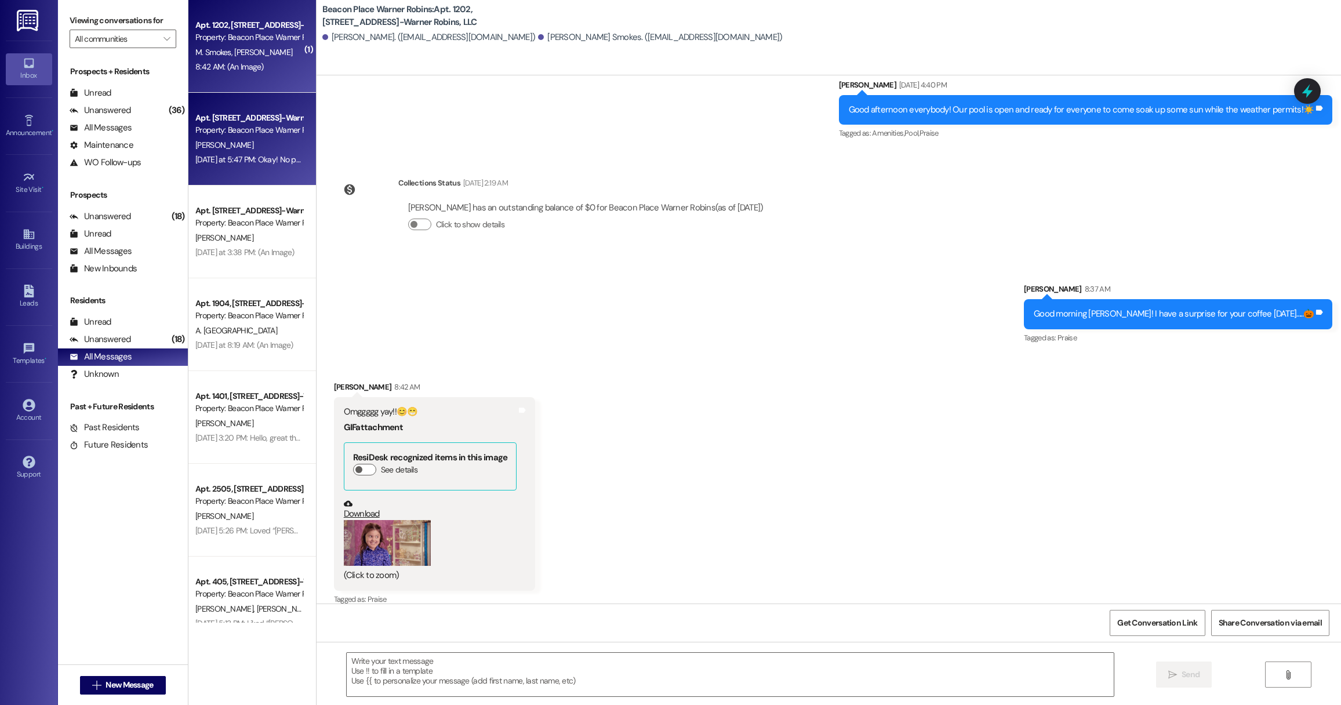
click at [253, 134] on div "Property: Beacon Place Warner Robins" at bounding box center [248, 130] width 107 height 12
click at [245, 71] on div "8:42 AM: (An Image) 8:42 AM: (An Image)" at bounding box center [229, 66] width 68 height 10
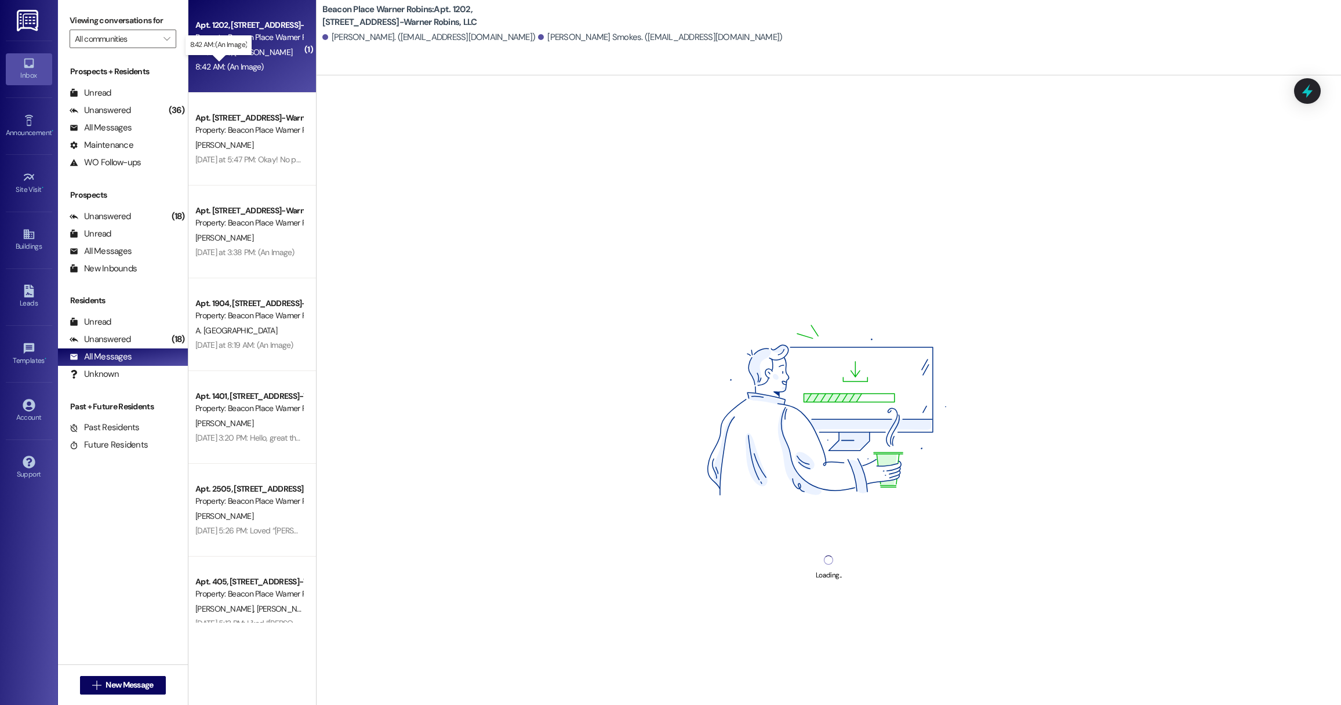
click at [245, 71] on div "8:42 AM: (An Image) 8:42 AM: (An Image)" at bounding box center [229, 66] width 68 height 10
click at [286, 31] on div "Property: Beacon Place Warner Robins" at bounding box center [248, 37] width 107 height 12
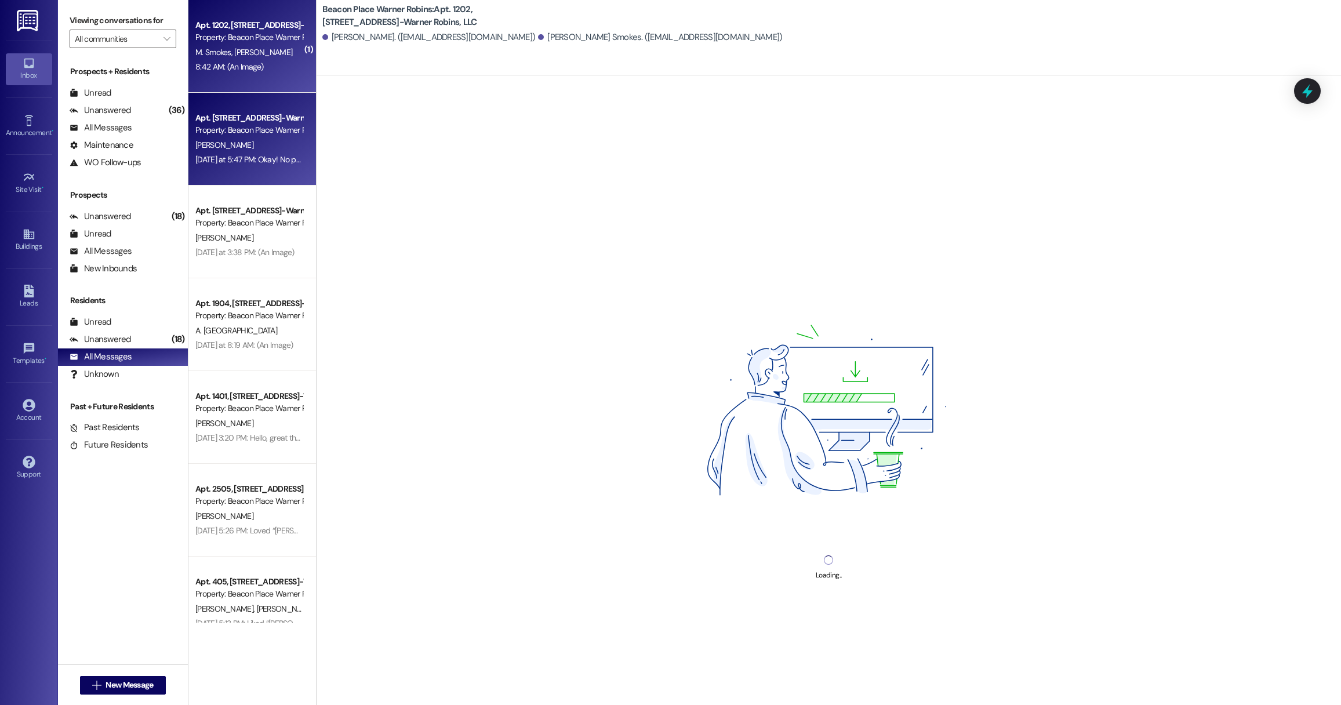
click at [267, 136] on div "Property: Beacon Place Warner Robins" at bounding box center [248, 130] width 107 height 12
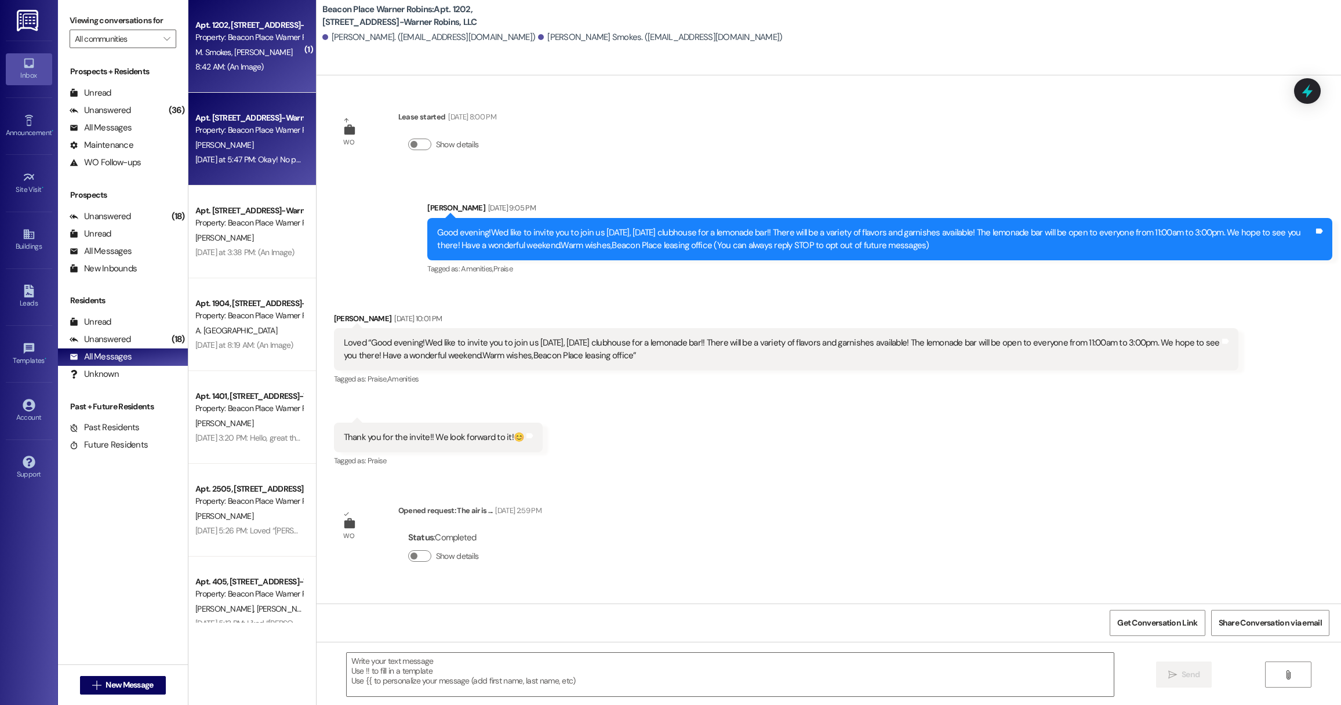
click at [268, 68] on div "8:42 AM: (An Image) 8:42 AM: (An Image)" at bounding box center [249, 67] width 110 height 14
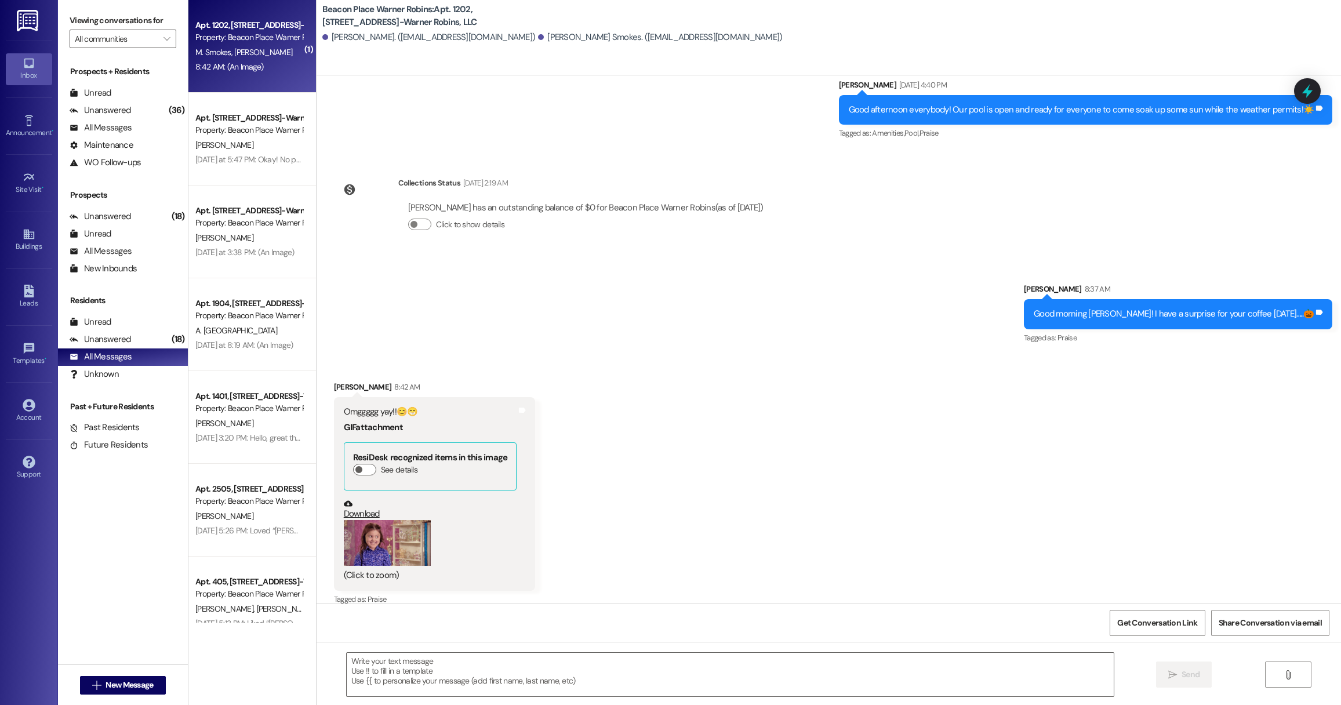
scroll to position [3336, 0]
click at [465, 537] on div "(Click to zoom)" at bounding box center [430, 552] width 173 height 62
click at [374, 536] on button "Zoom image" at bounding box center [387, 544] width 87 height 46
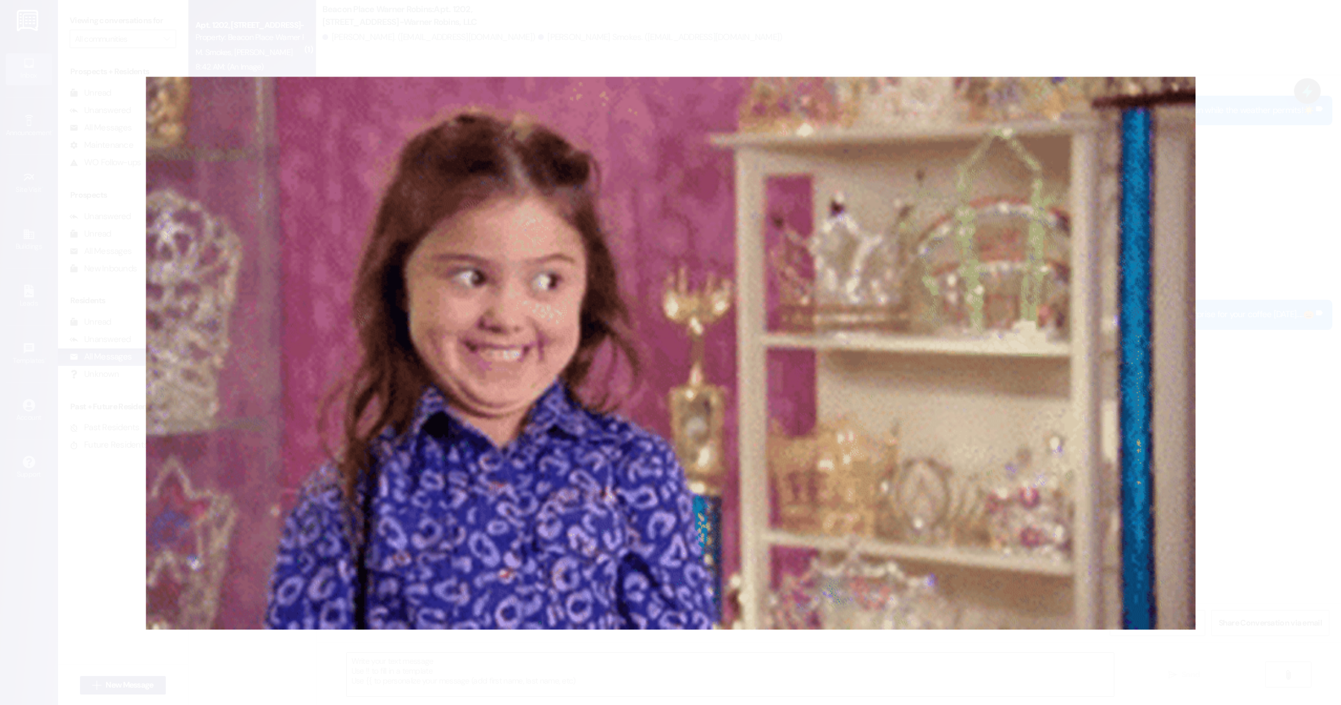
click at [128, 405] on button "Unzoom image" at bounding box center [670, 352] width 1341 height 705
